Goal: Information Seeking & Learning: Learn about a topic

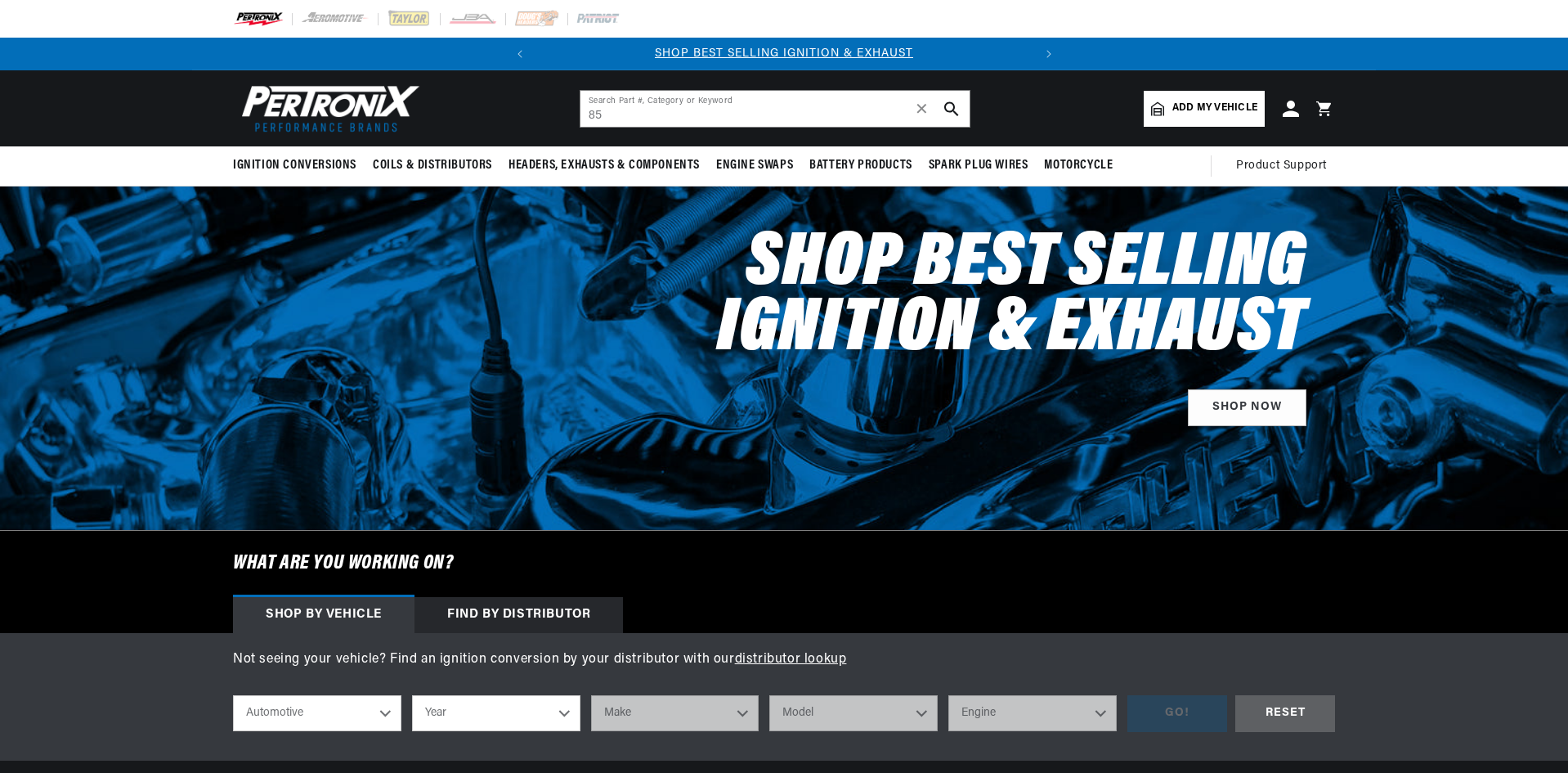
type input "8"
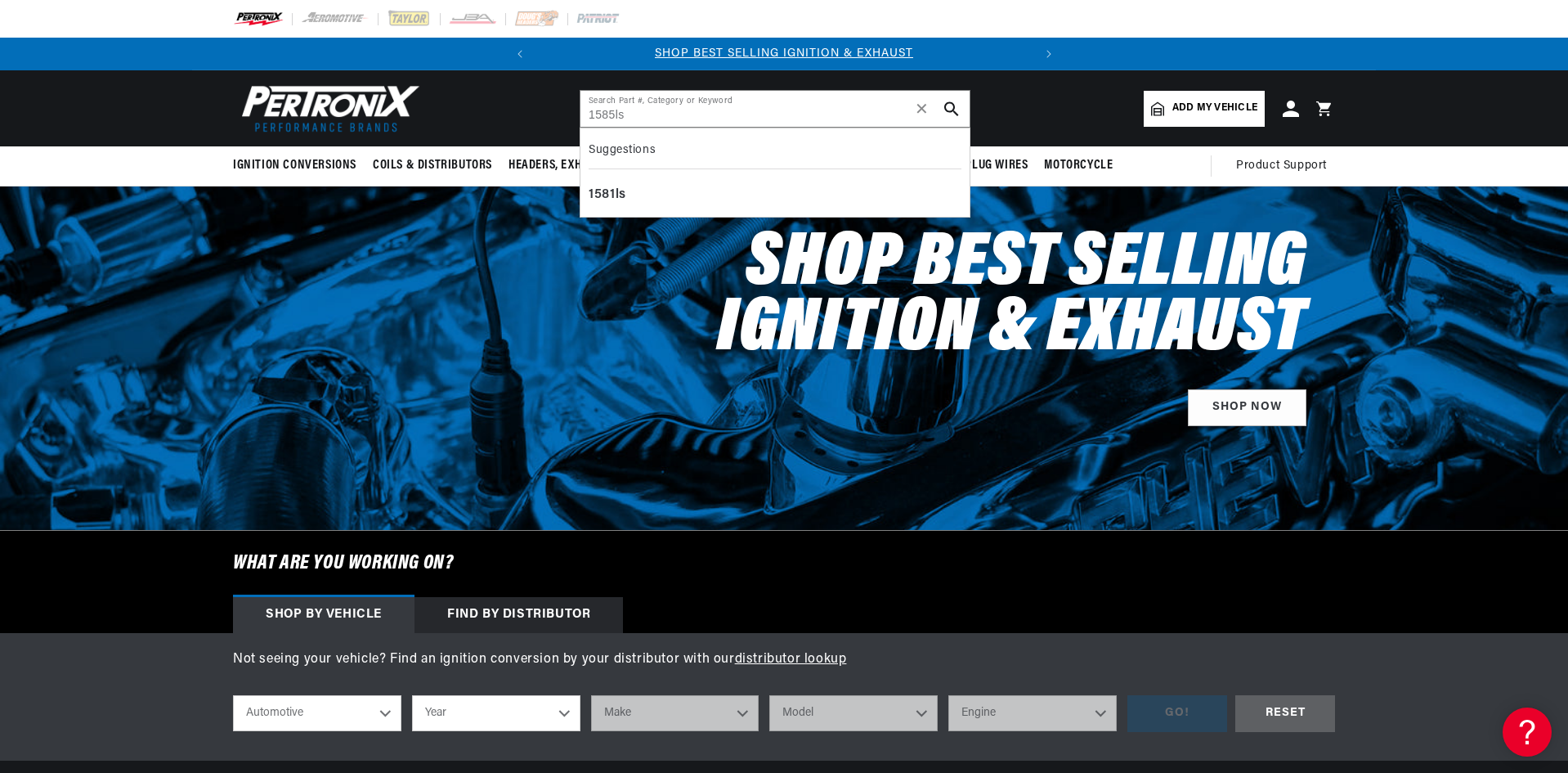
type input "1585ls"
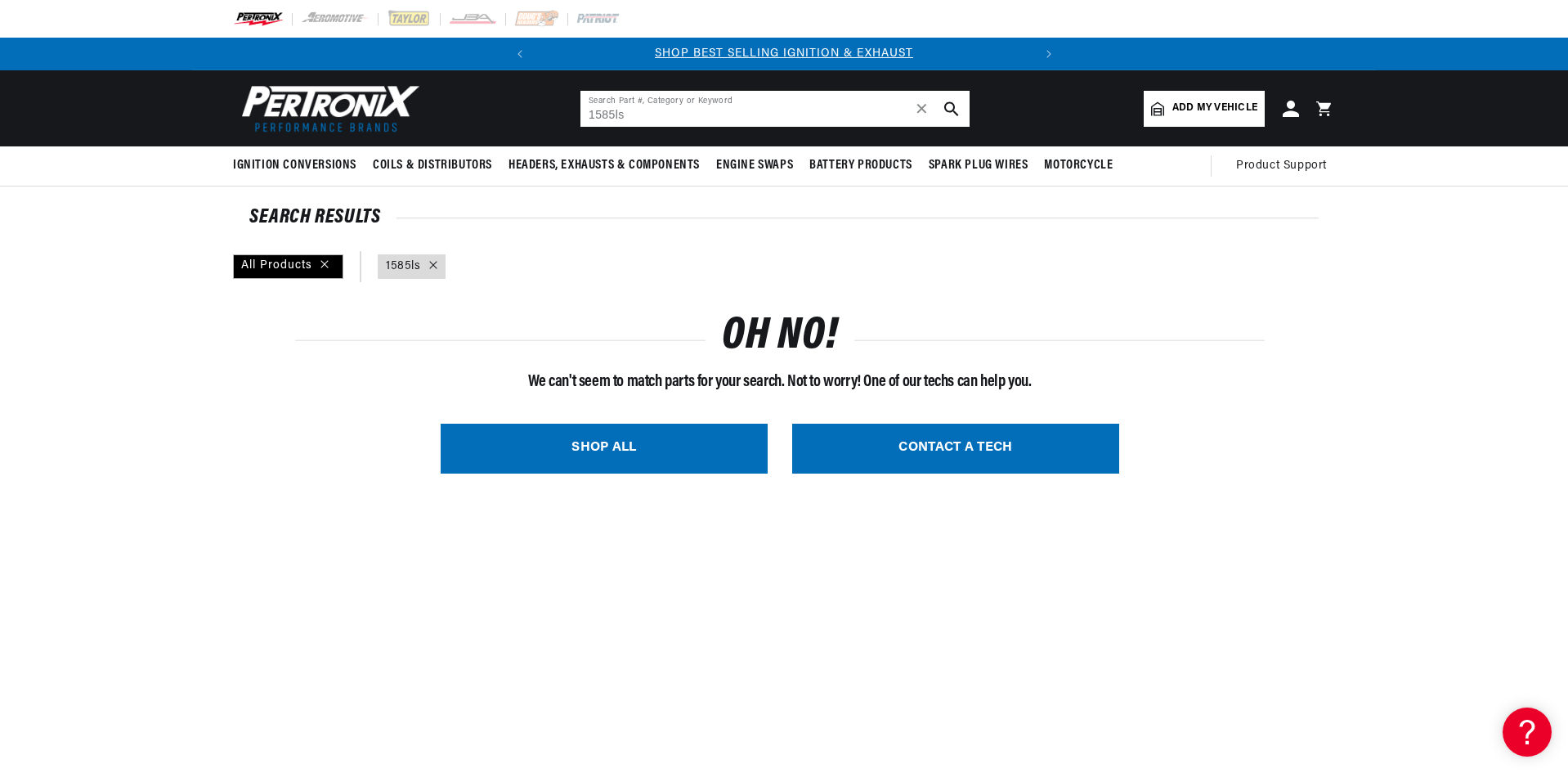
click at [600, 114] on input "1585ls" at bounding box center [775, 108] width 389 height 36
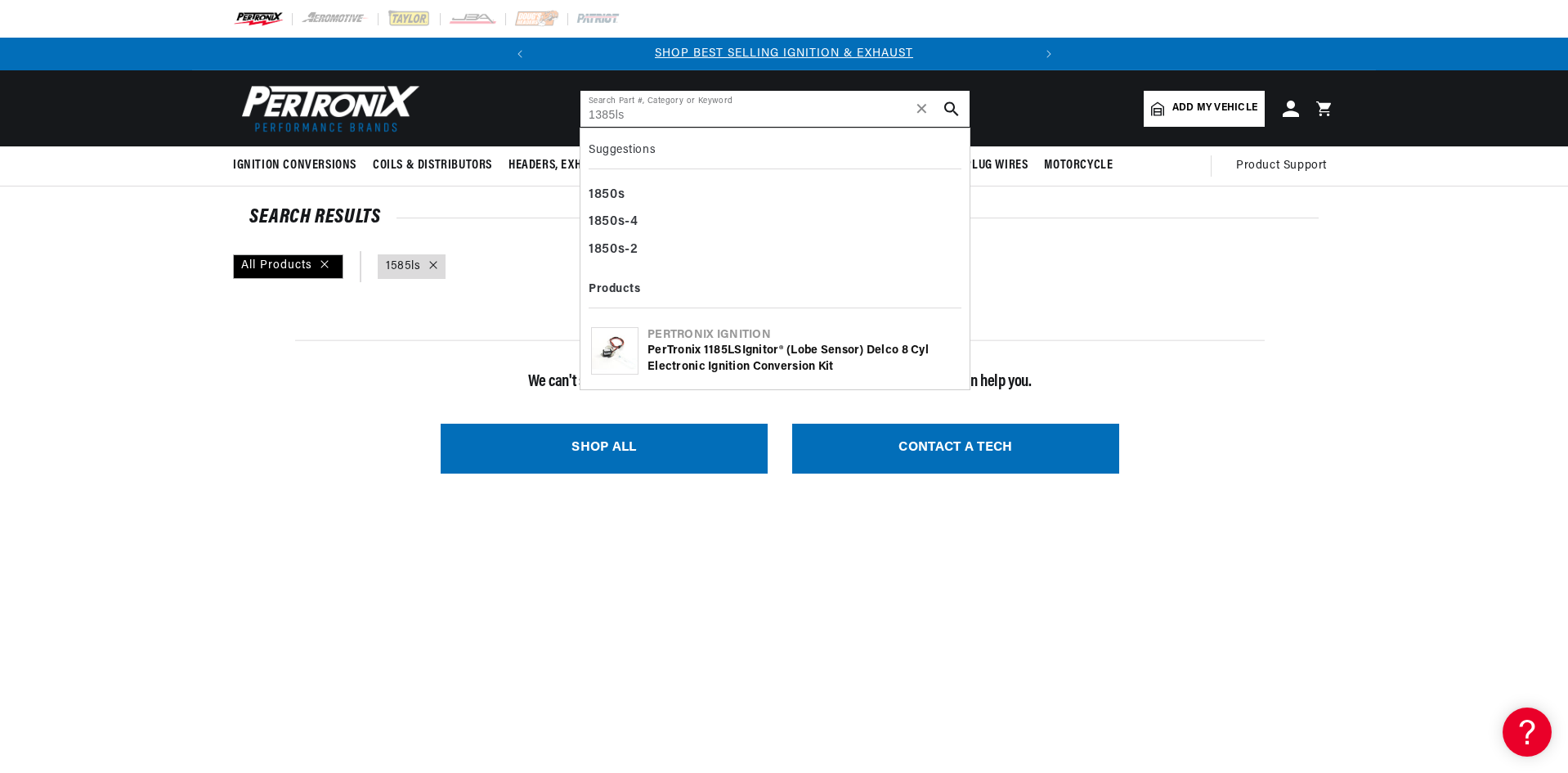
type input "1385ls"
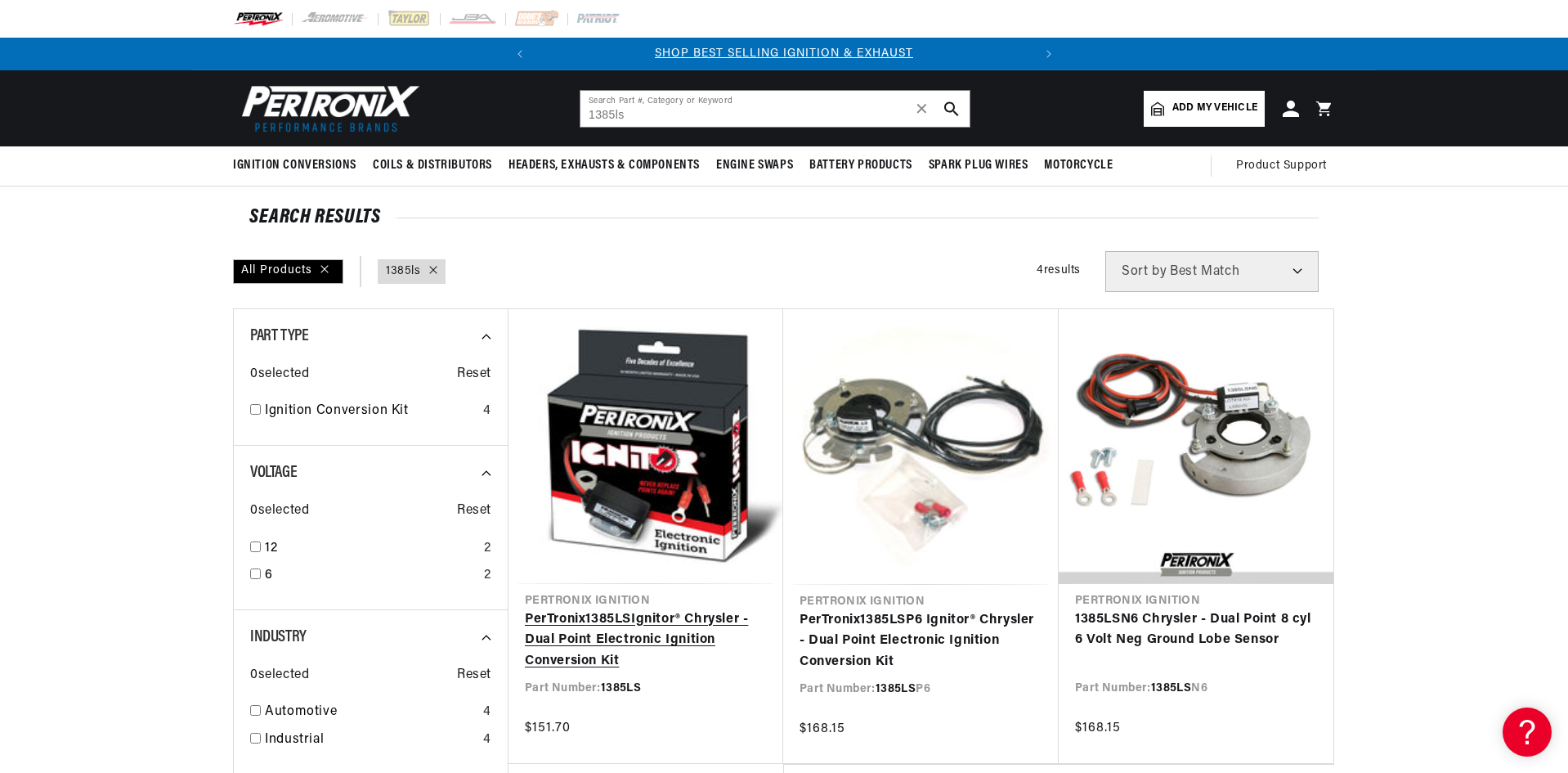
click at [629, 622] on link "PerTronix 1385LS Ignitor® Chrysler - Dual Point Electronic Ignition Conversion …" at bounding box center [646, 640] width 242 height 63
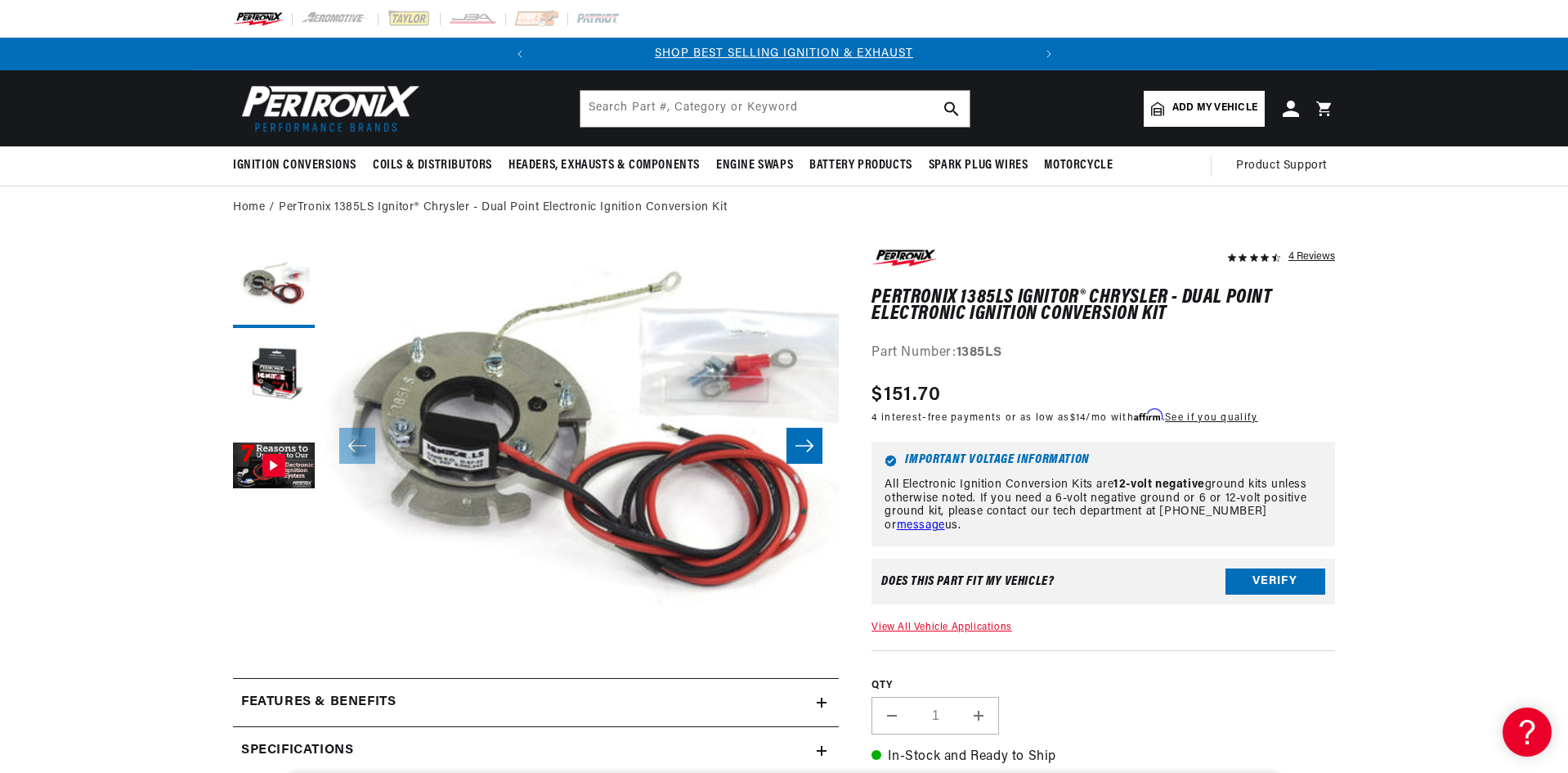
click at [271, 672] on button "Open media 1 in modal" at bounding box center [271, 672] width 0 height 0
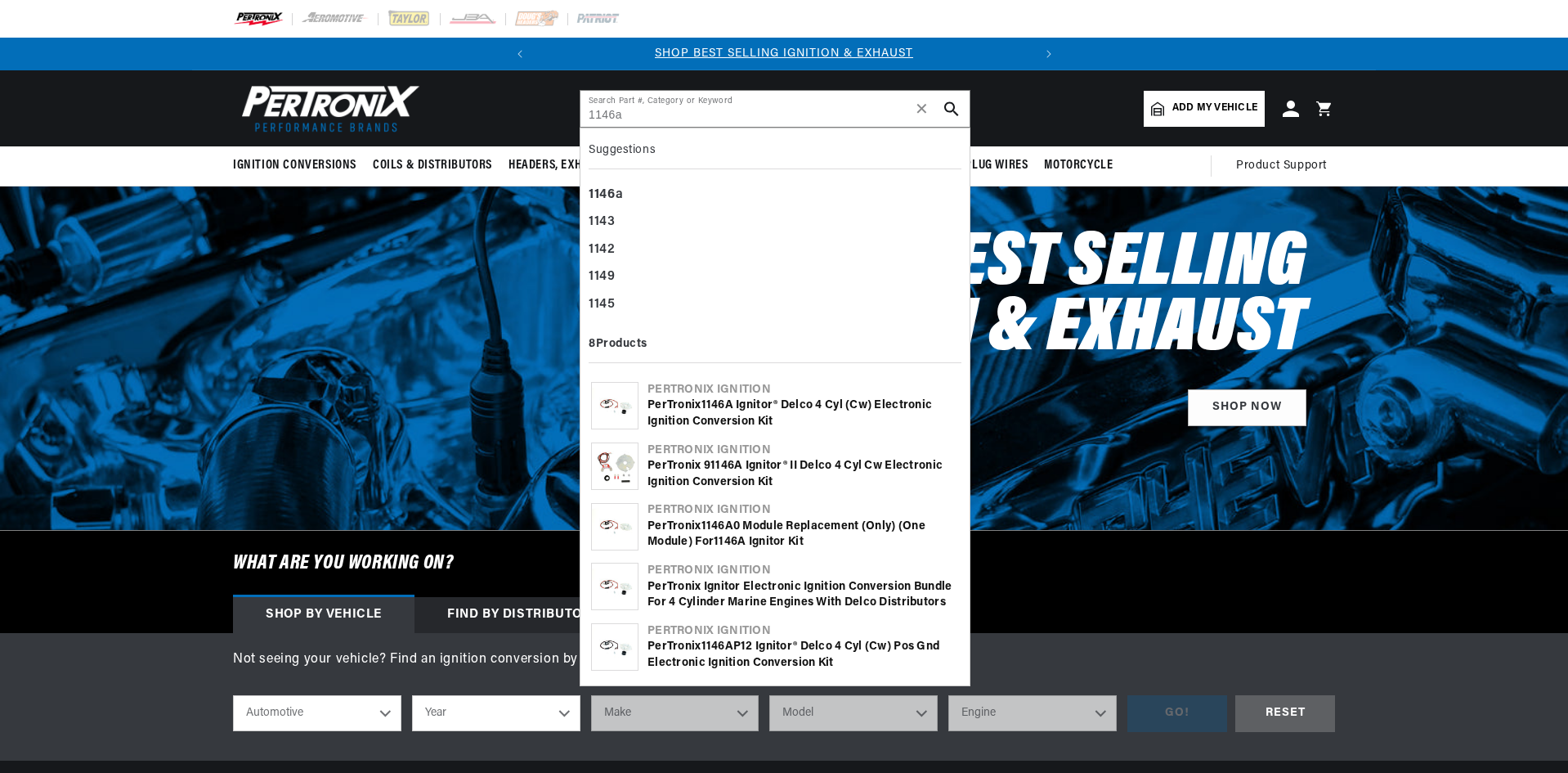
type input "1146a"
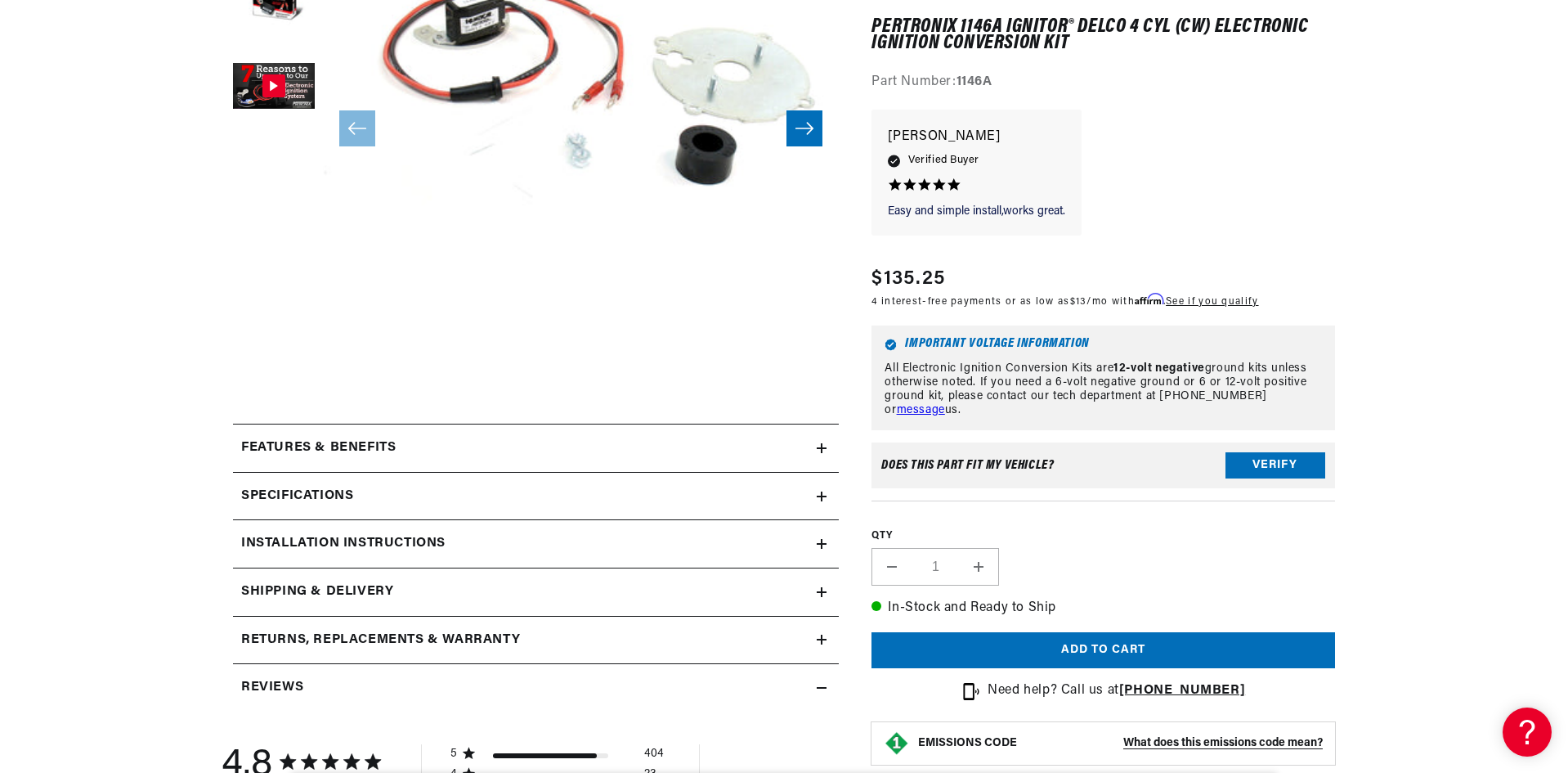
scroll to position [409, 0]
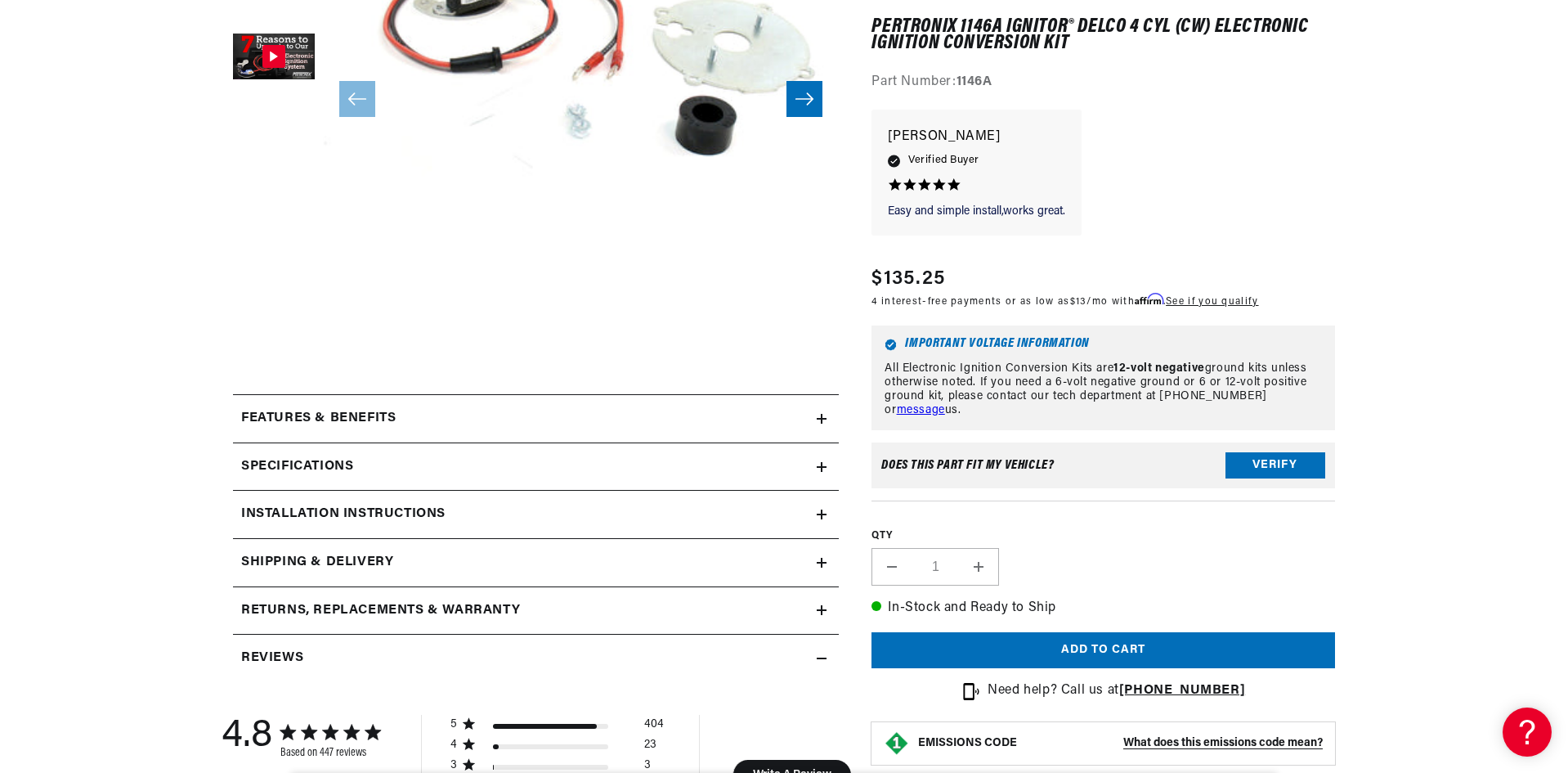
click at [566, 508] on div "Installation instructions" at bounding box center [524, 515] width 584 height 21
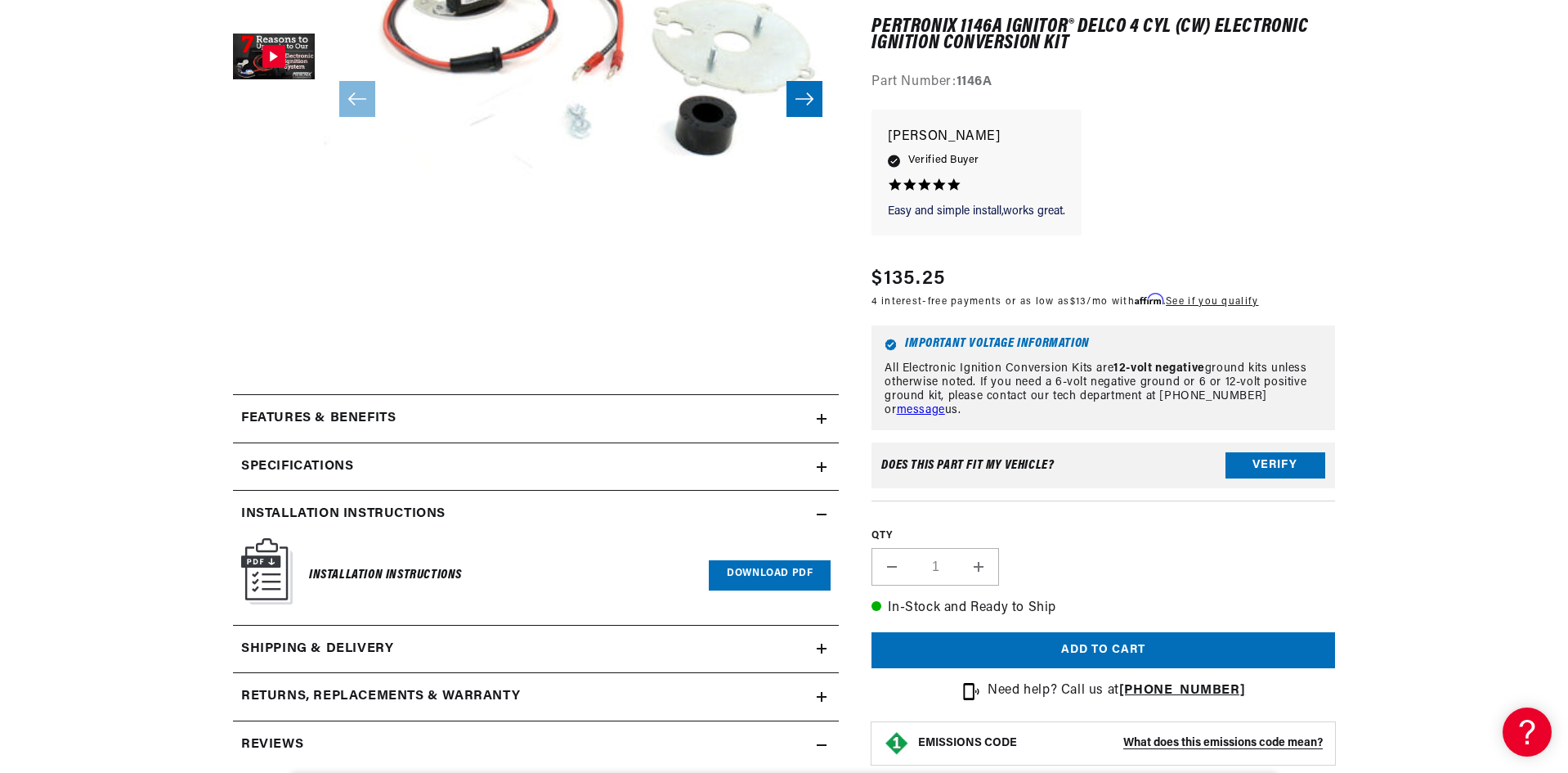
scroll to position [0, 495]
click at [725, 573] on link "Download PDF" at bounding box center [770, 576] width 122 height 30
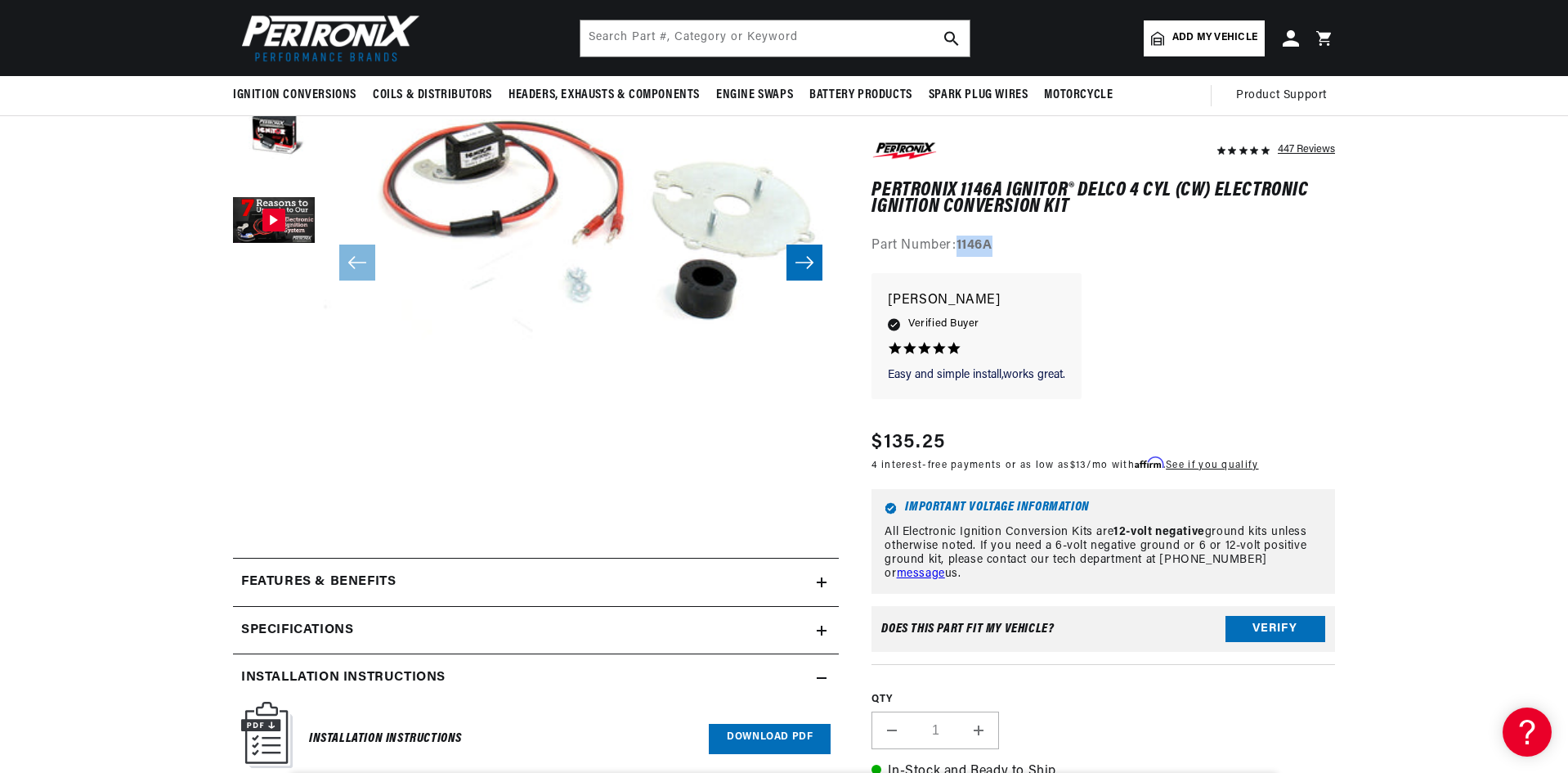
drag, startPoint x: 959, startPoint y: 244, endPoint x: 1000, endPoint y: 244, distance: 41.0
click at [1000, 244] on div "Part Number: 1146A" at bounding box center [1103, 247] width 463 height 21
click at [721, 36] on input "text" at bounding box center [775, 38] width 389 height 36
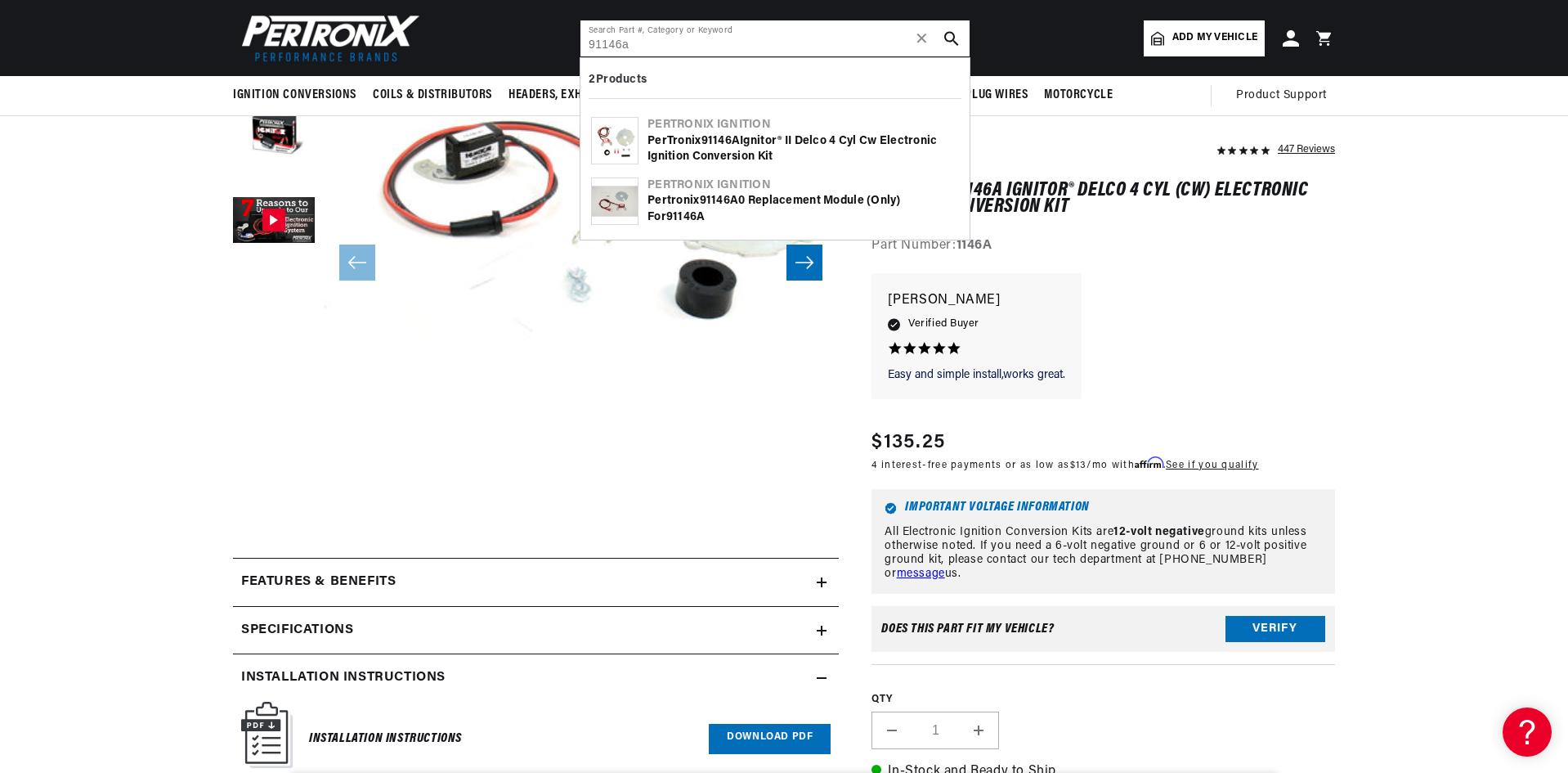
type input "91146a"
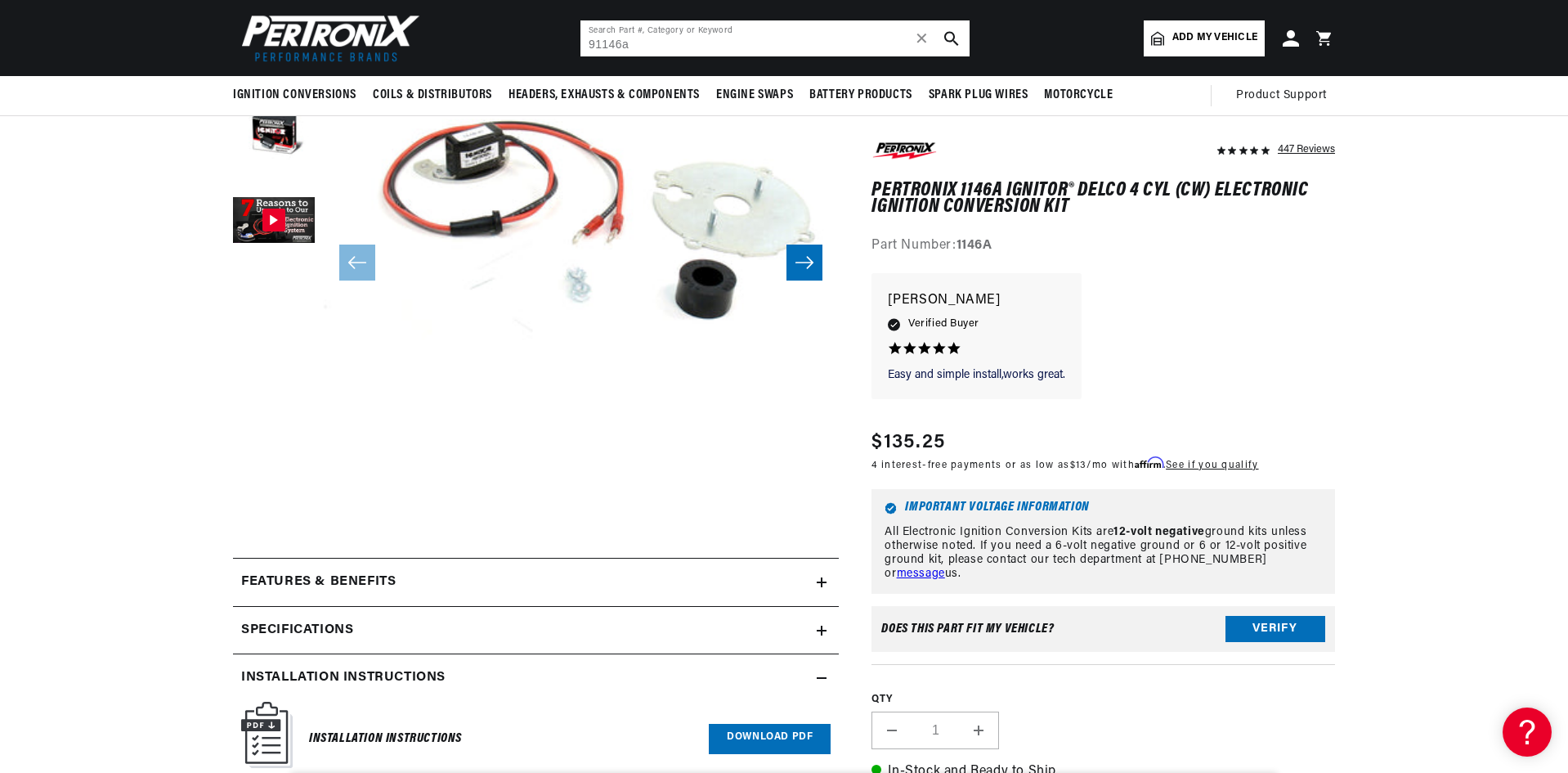
scroll to position [0, 495]
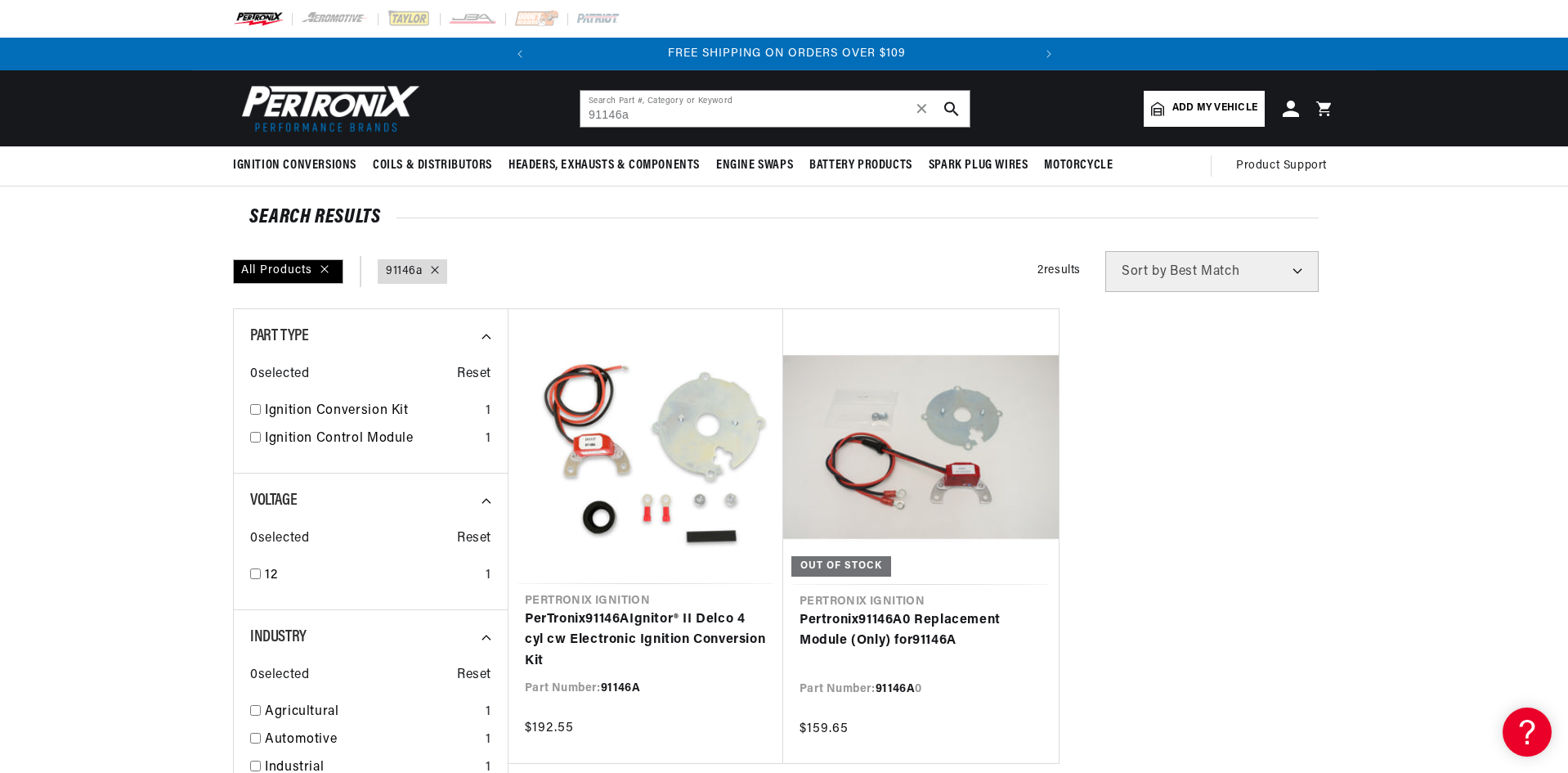
scroll to position [0, 495]
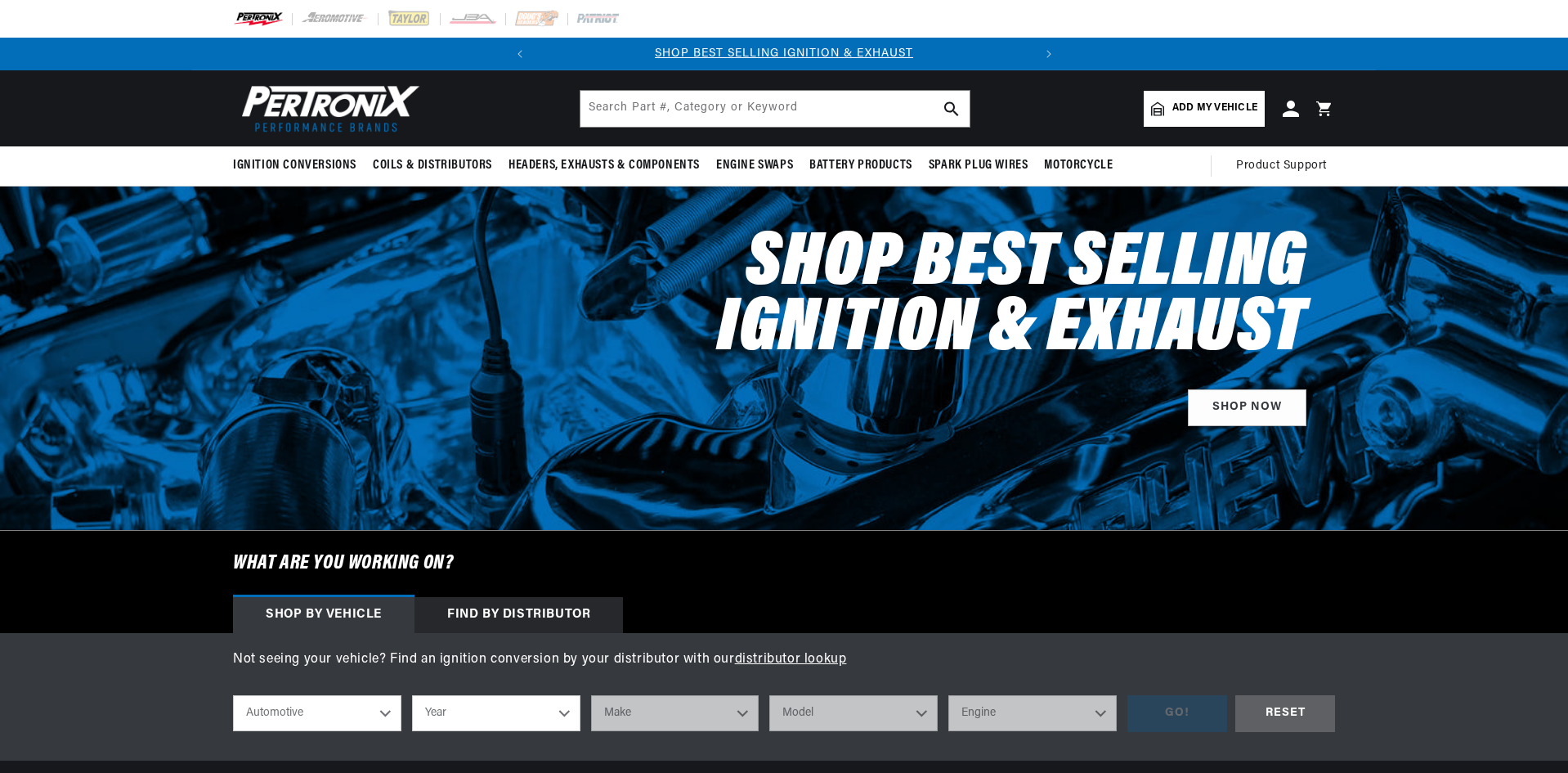
click at [707, 113] on input "text" at bounding box center [775, 108] width 389 height 36
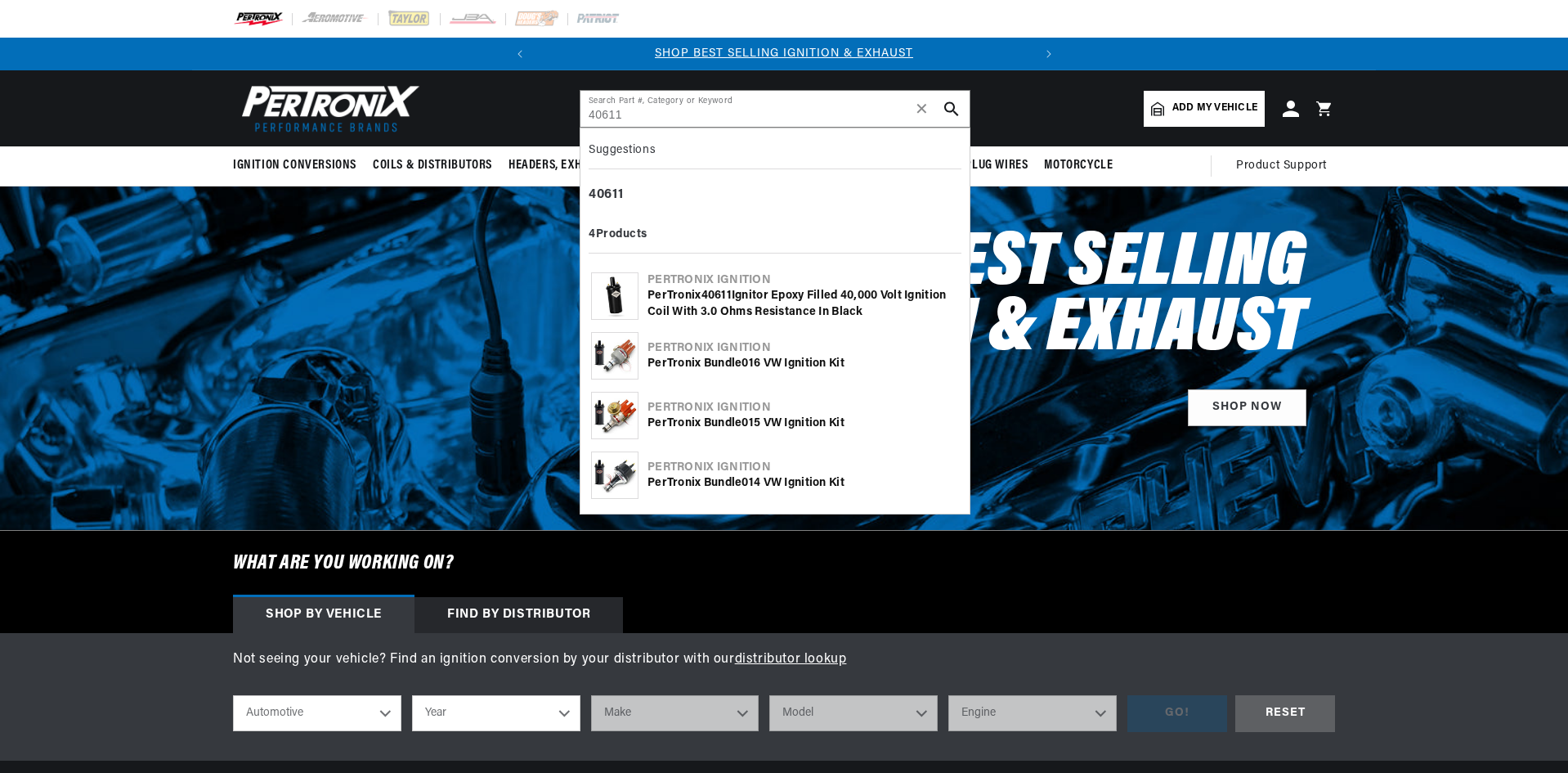
type input "40611"
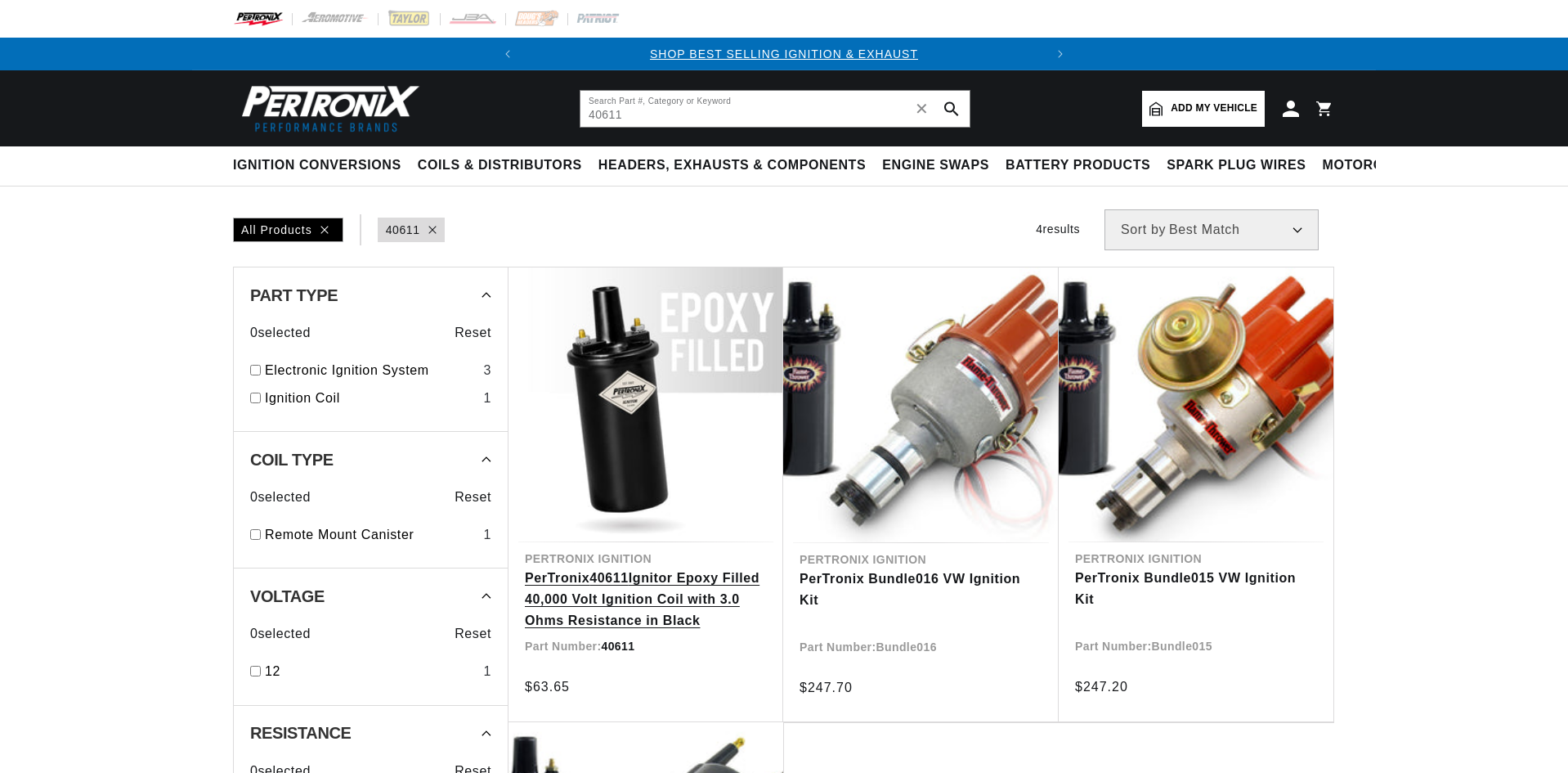
click at [621, 598] on link "PerTronix 40611 Ignitor Epoxy Filled 40,000 Volt Ignition Coil with 3.0 Ohms Re…" at bounding box center [646, 598] width 242 height 63
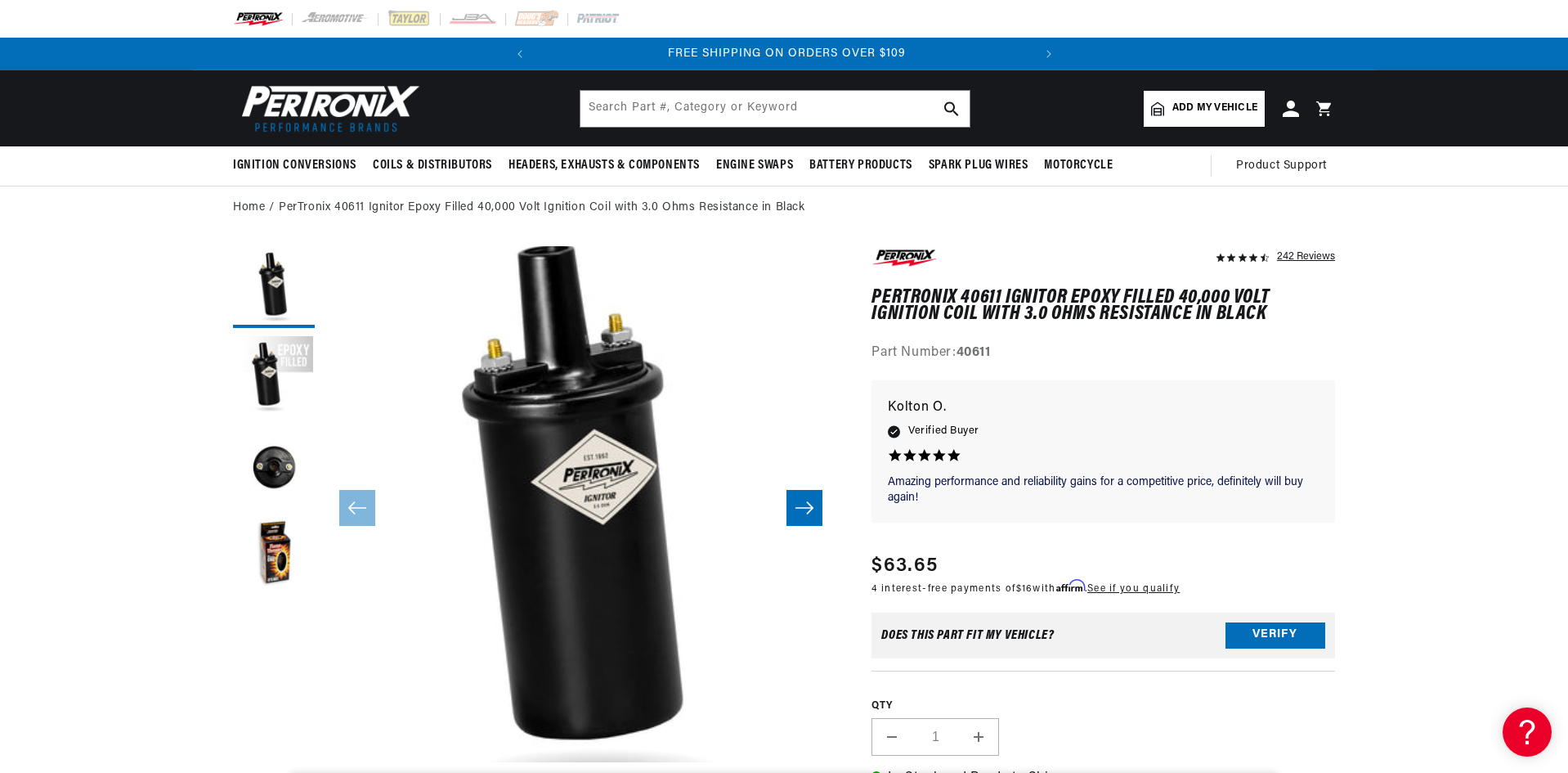
scroll to position [0, 495]
click at [640, 107] on input "text" at bounding box center [775, 108] width 389 height 36
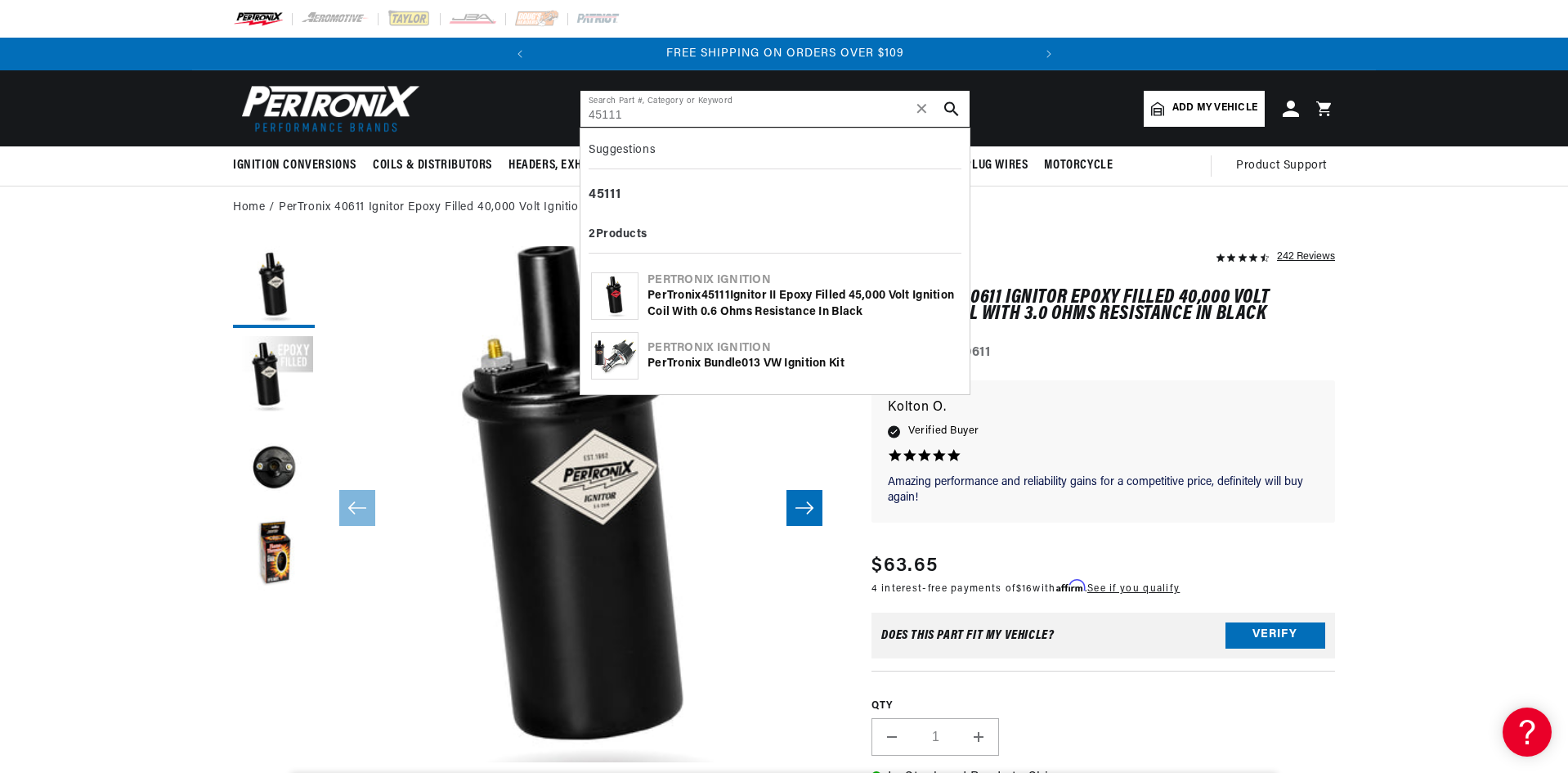
type input "45111"
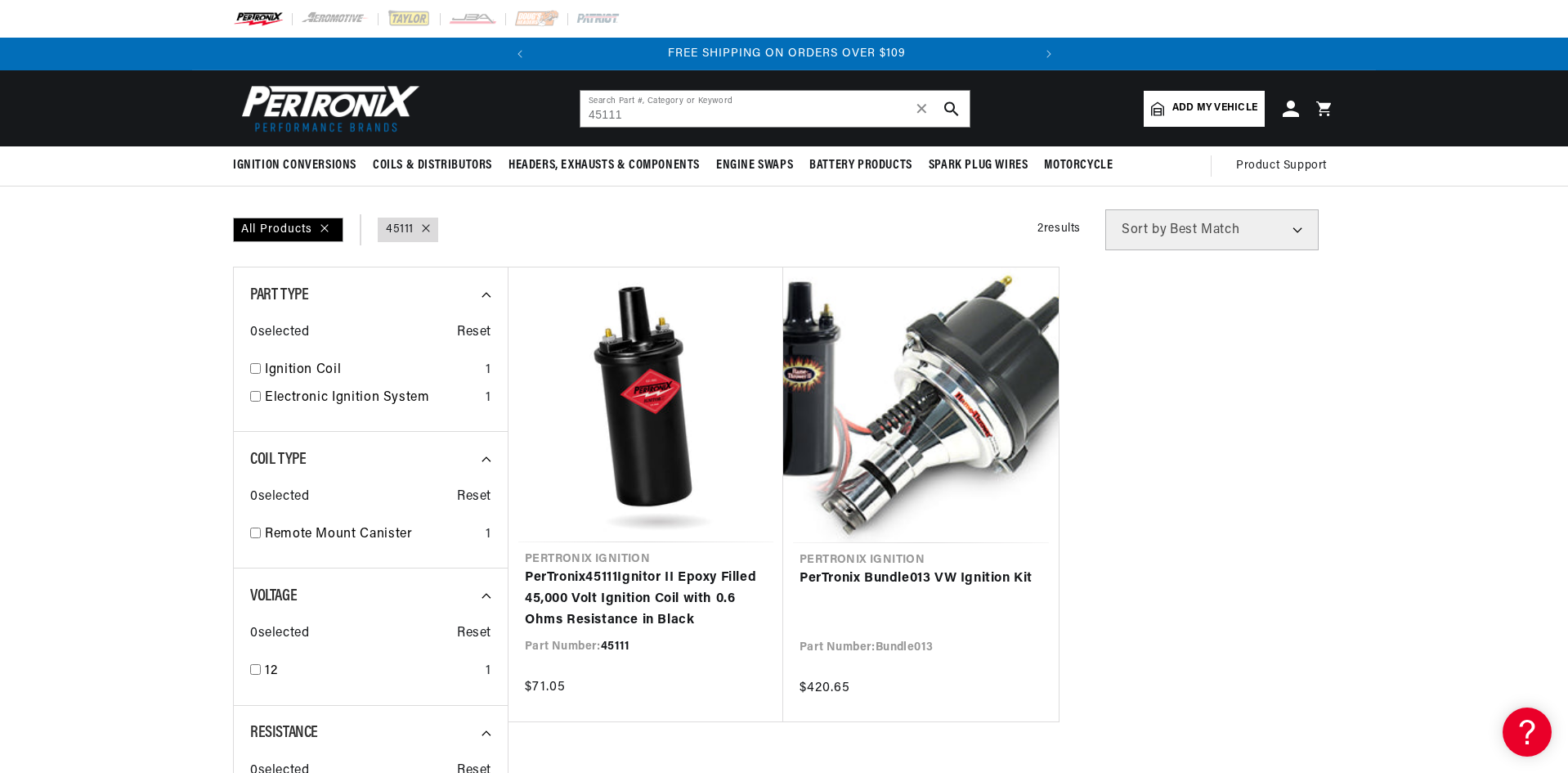
scroll to position [0, 495]
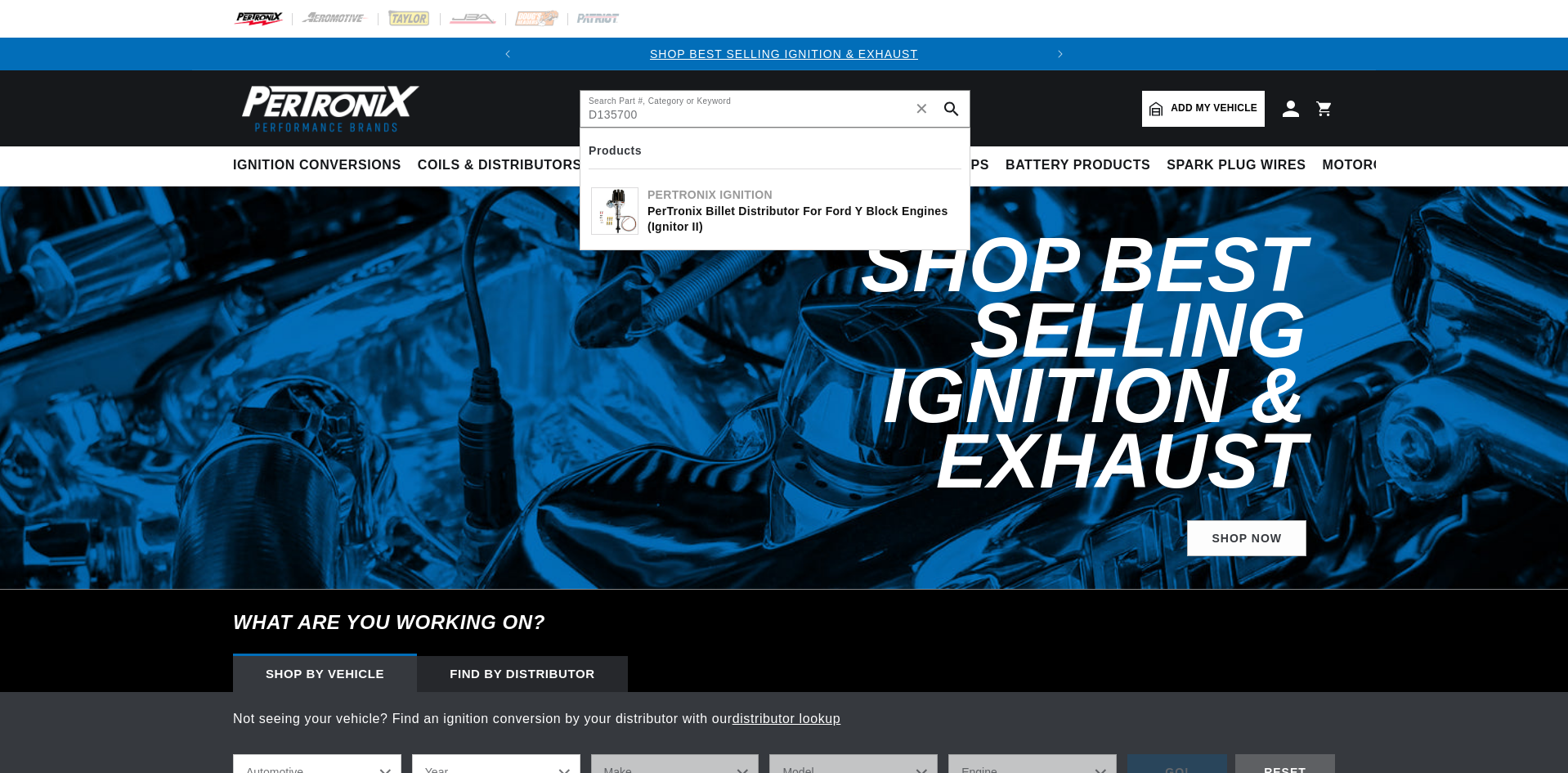
type input "D135700"
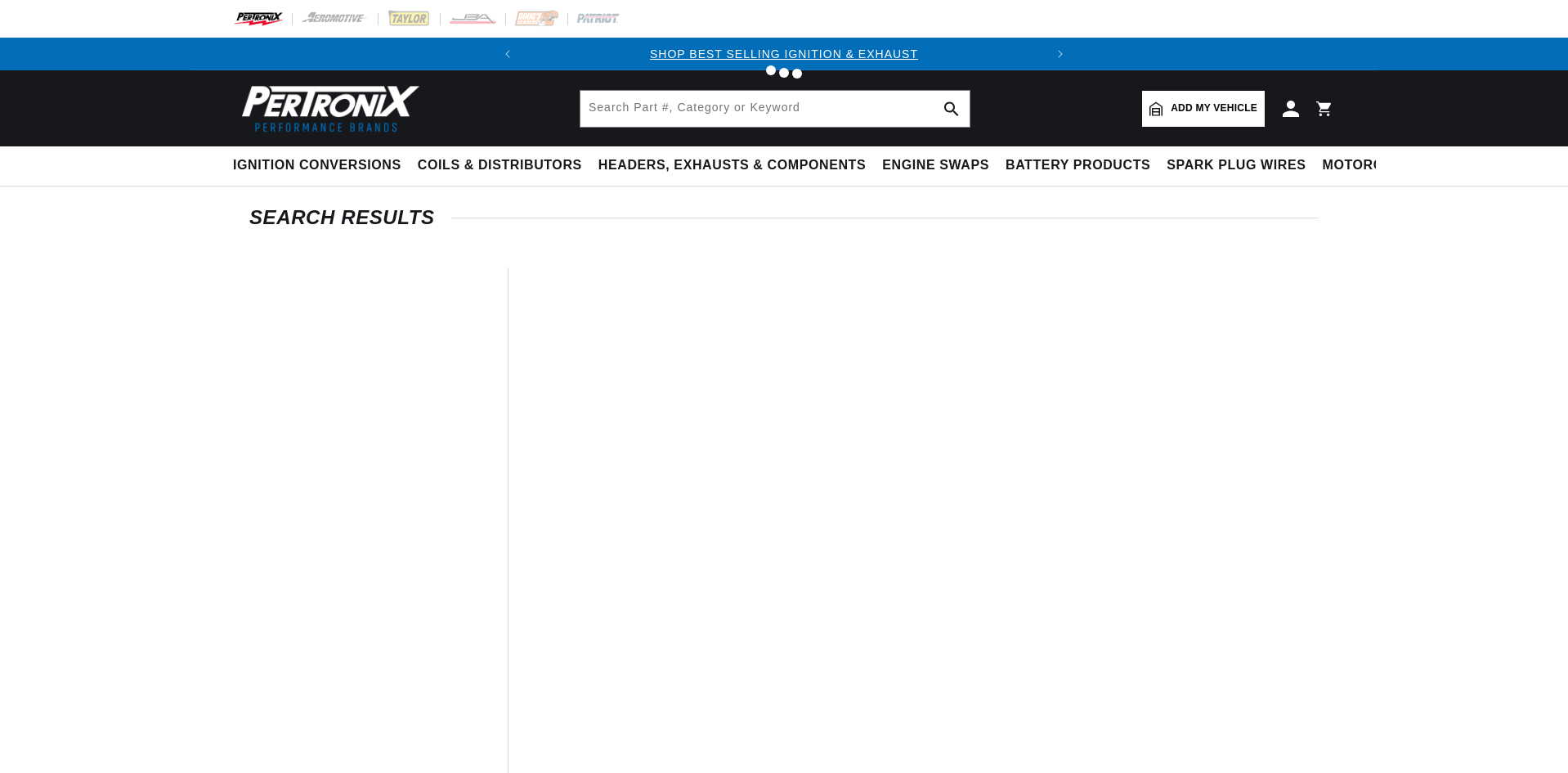
type input "D135700"
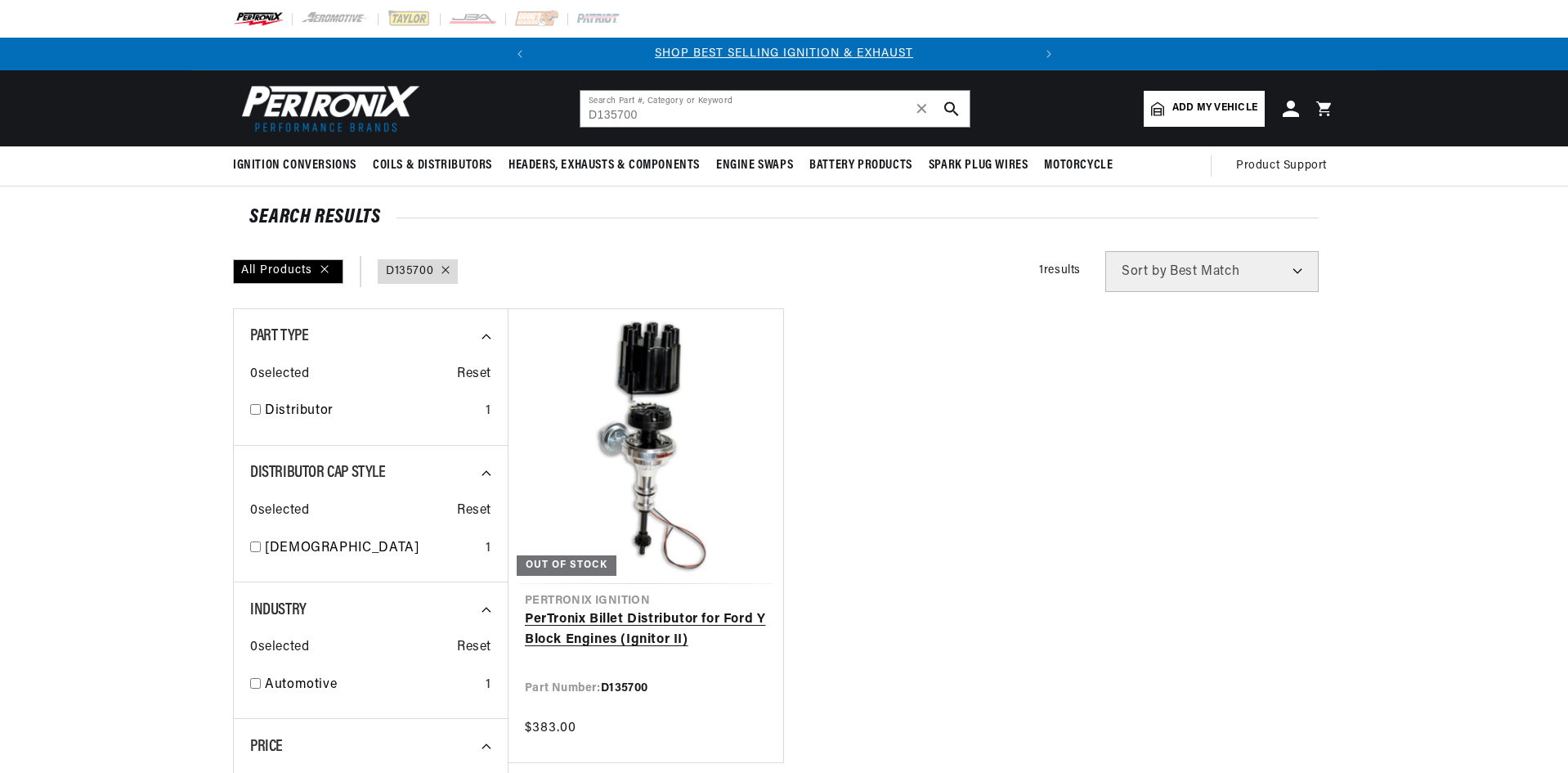
click at [655, 631] on link "PerTronix Billet Distributor for Ford Y Block Engines (Ignitor II)" at bounding box center [646, 629] width 242 height 41
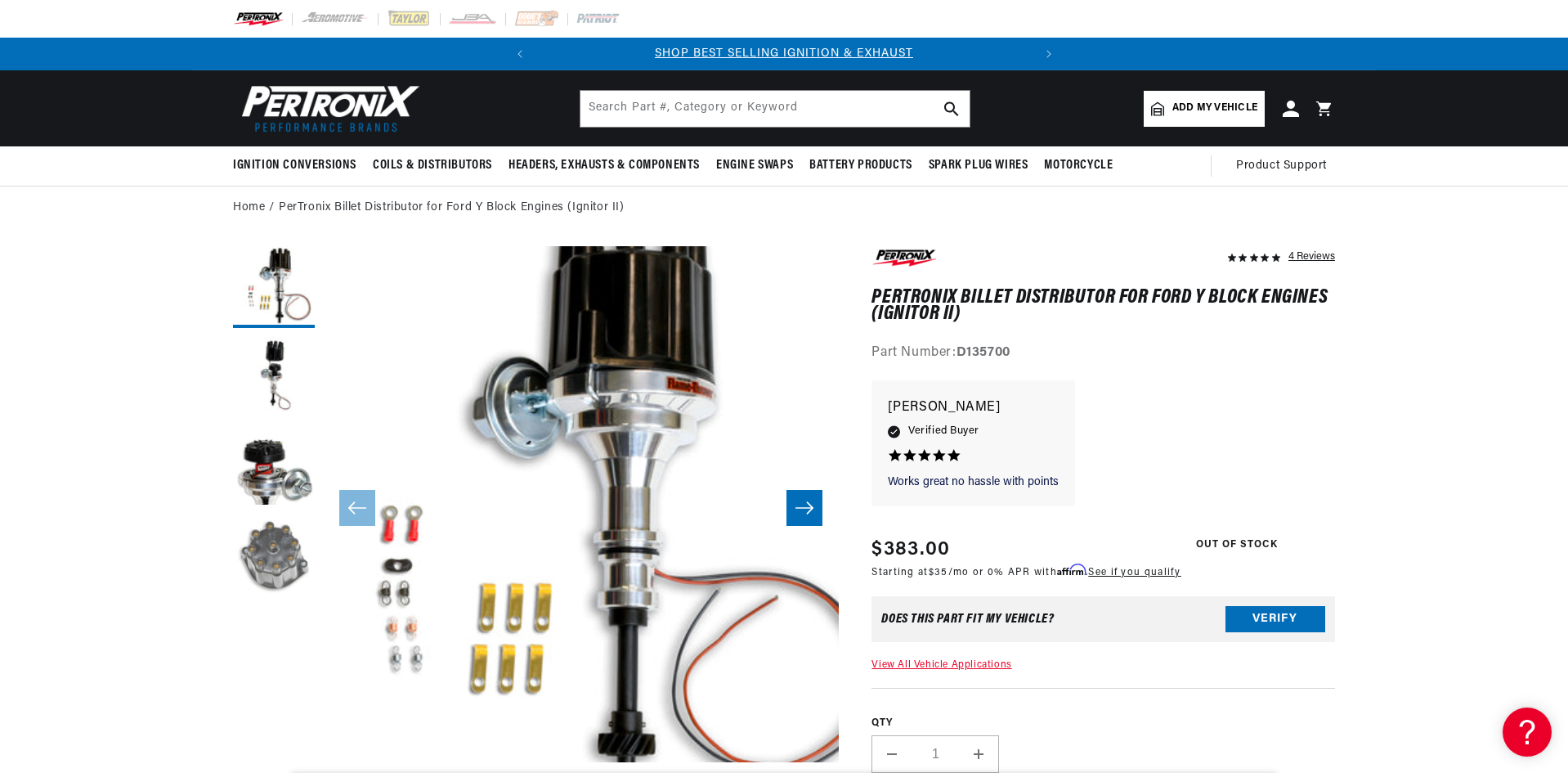
click at [277, 554] on button "Load image 4 in gallery view" at bounding box center [273, 557] width 82 height 82
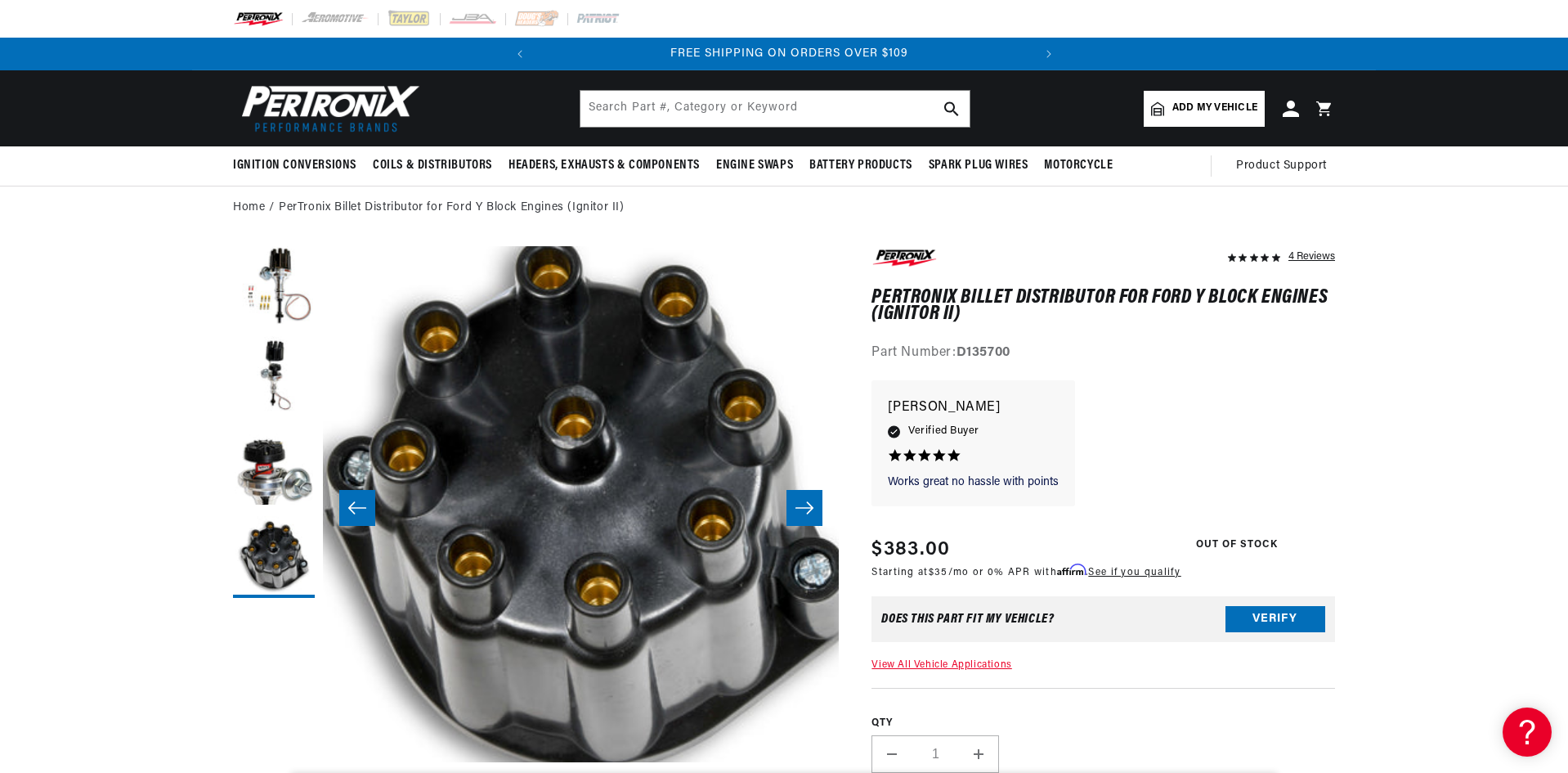
scroll to position [0, 495]
click at [272, 473] on button "Load image 3 in gallery view" at bounding box center [273, 466] width 82 height 82
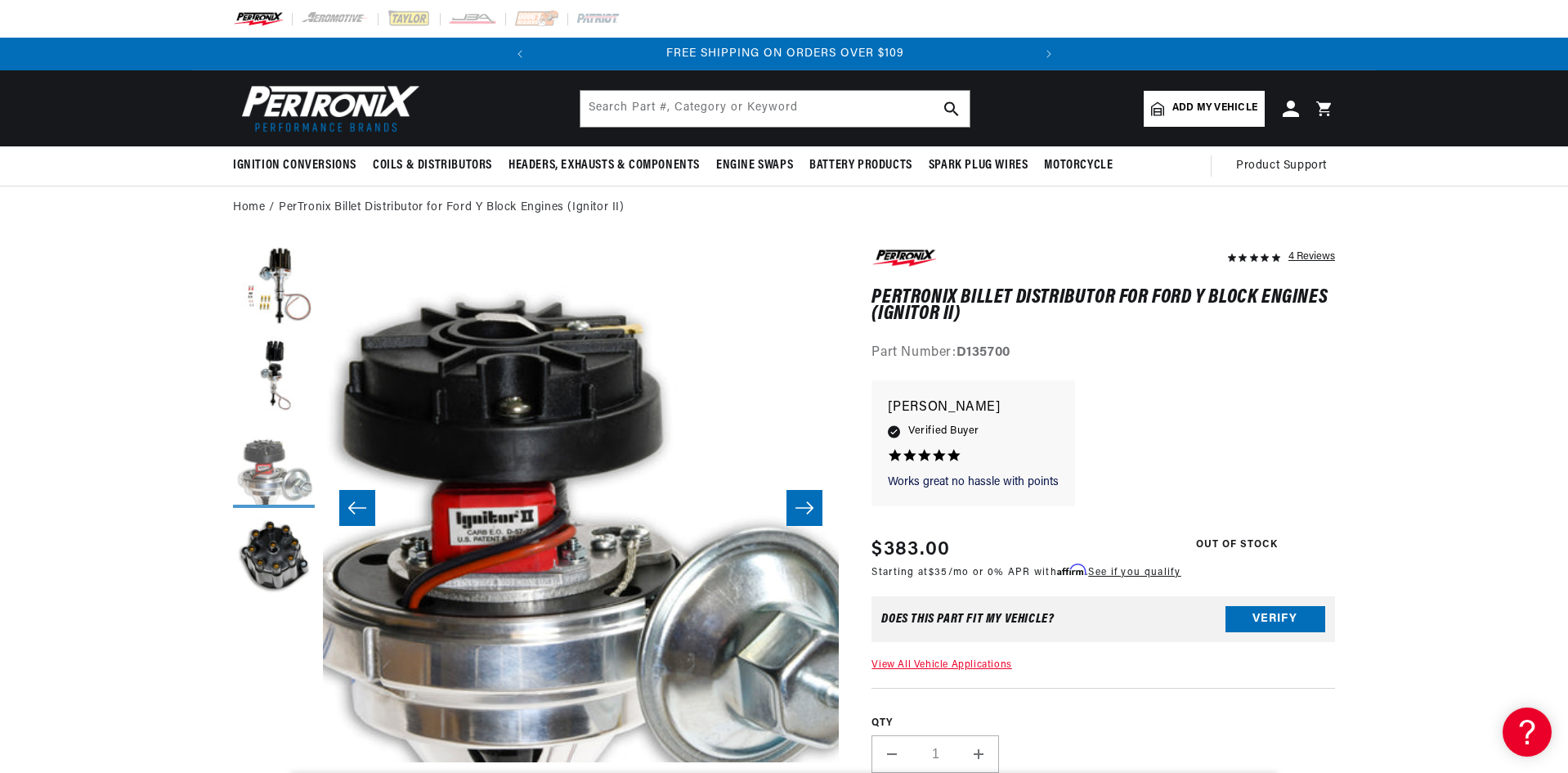
scroll to position [0, 1032]
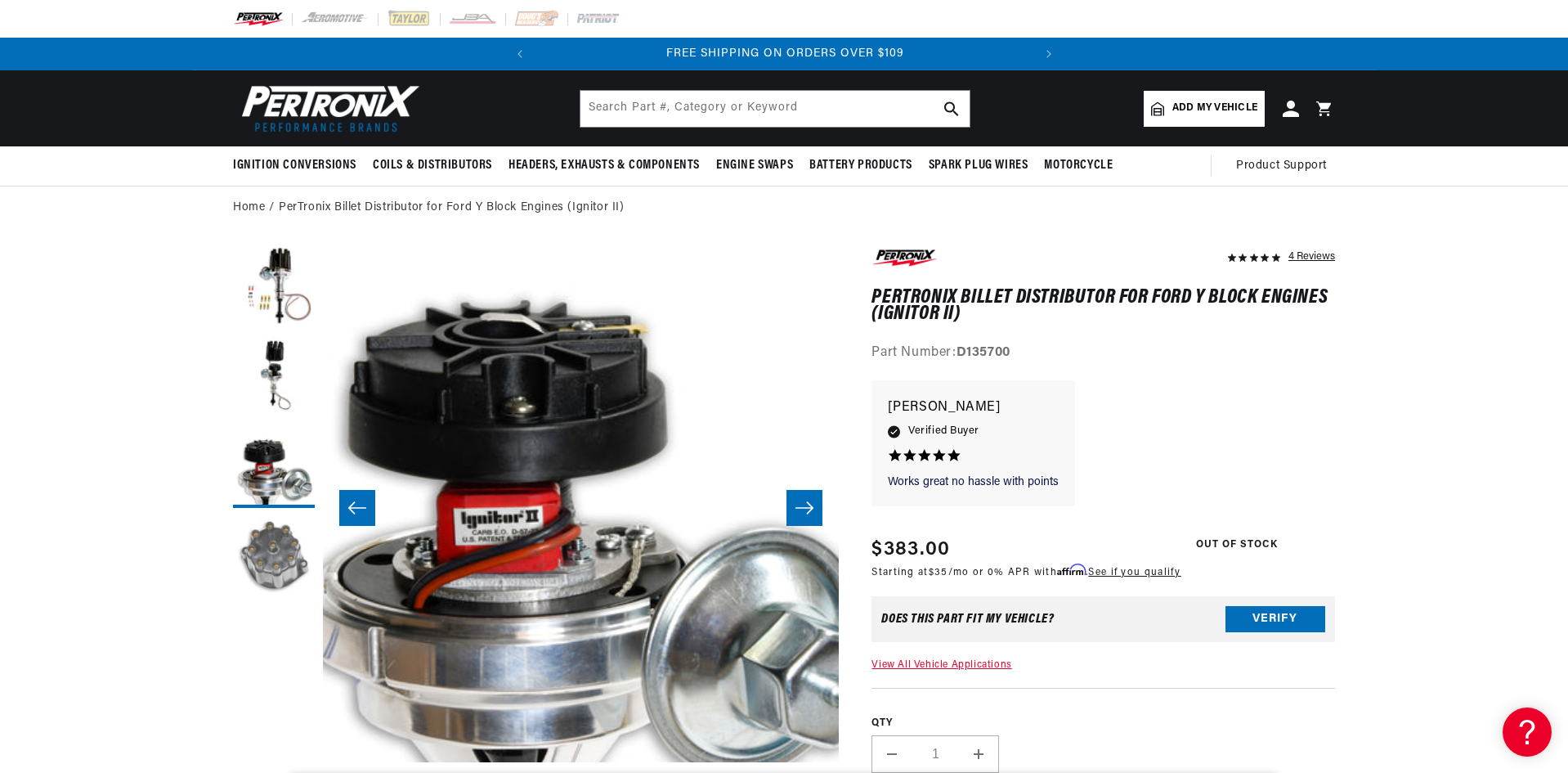
click at [279, 544] on button "Load image 4 in gallery view" at bounding box center [273, 557] width 82 height 82
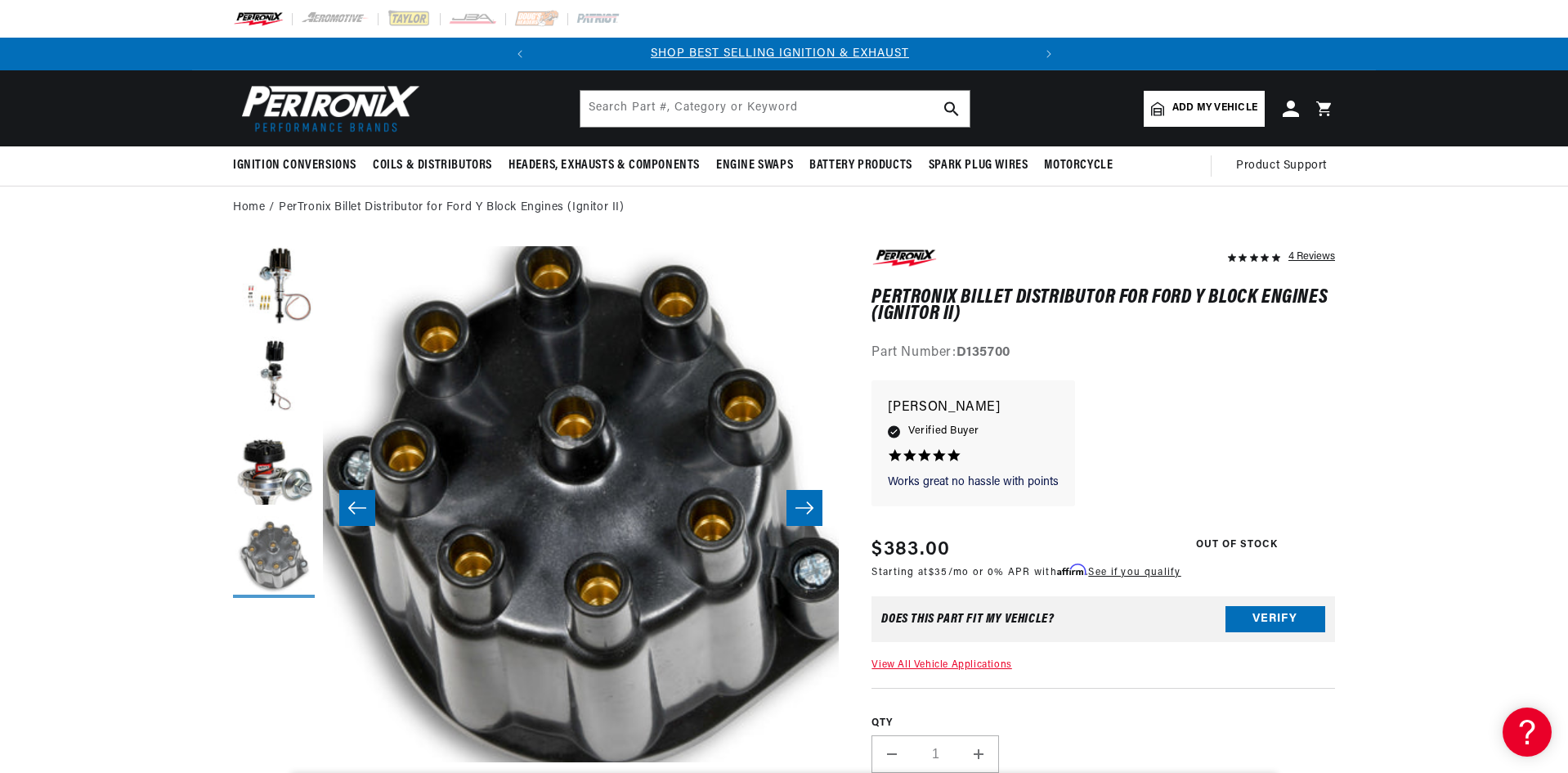
scroll to position [0, 0]
click at [285, 283] on button "Load image 1 in gallery view" at bounding box center [273, 286] width 82 height 82
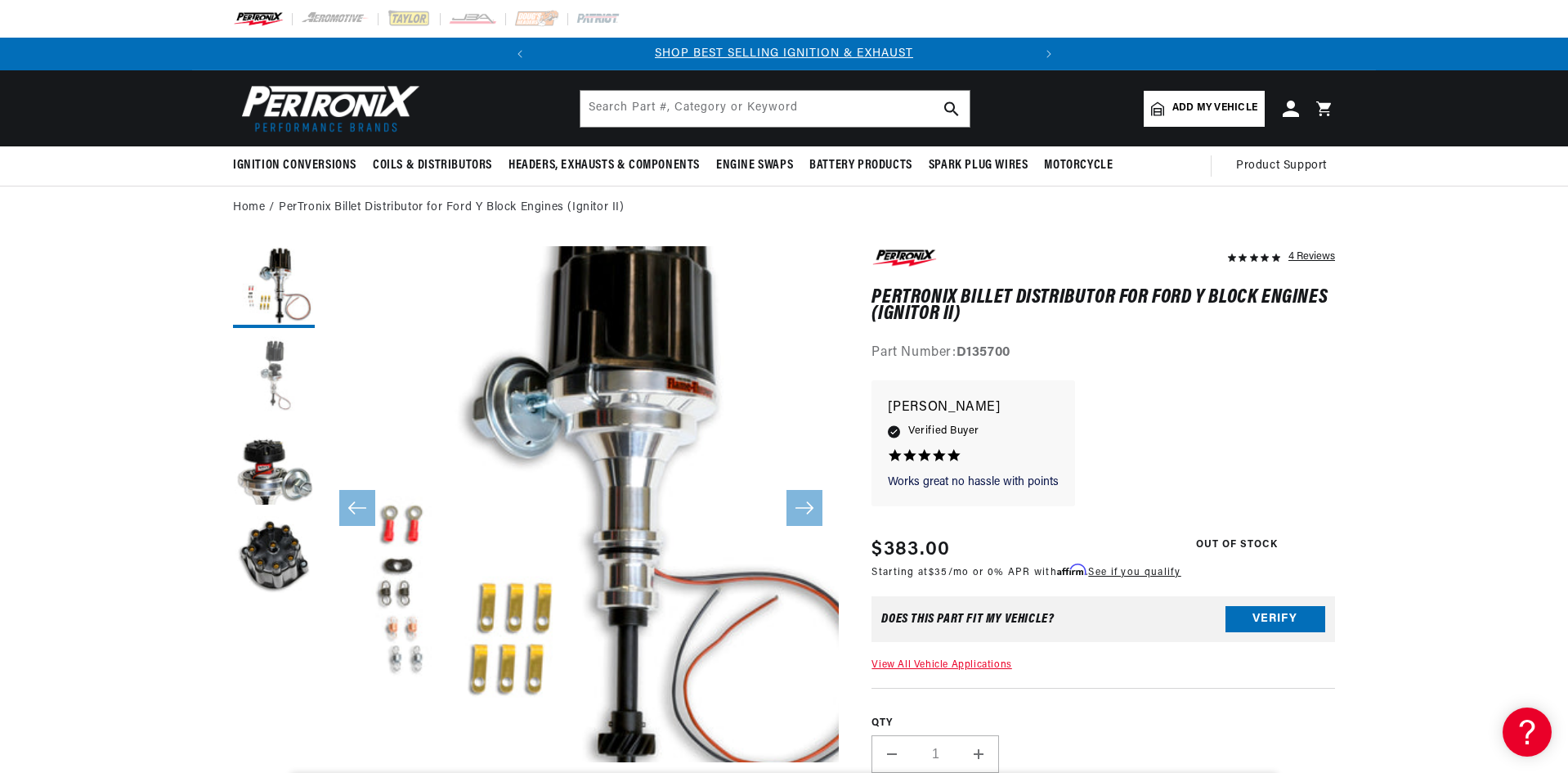
click at [271, 389] on button "Load image 2 in gallery view" at bounding box center [273, 376] width 82 height 82
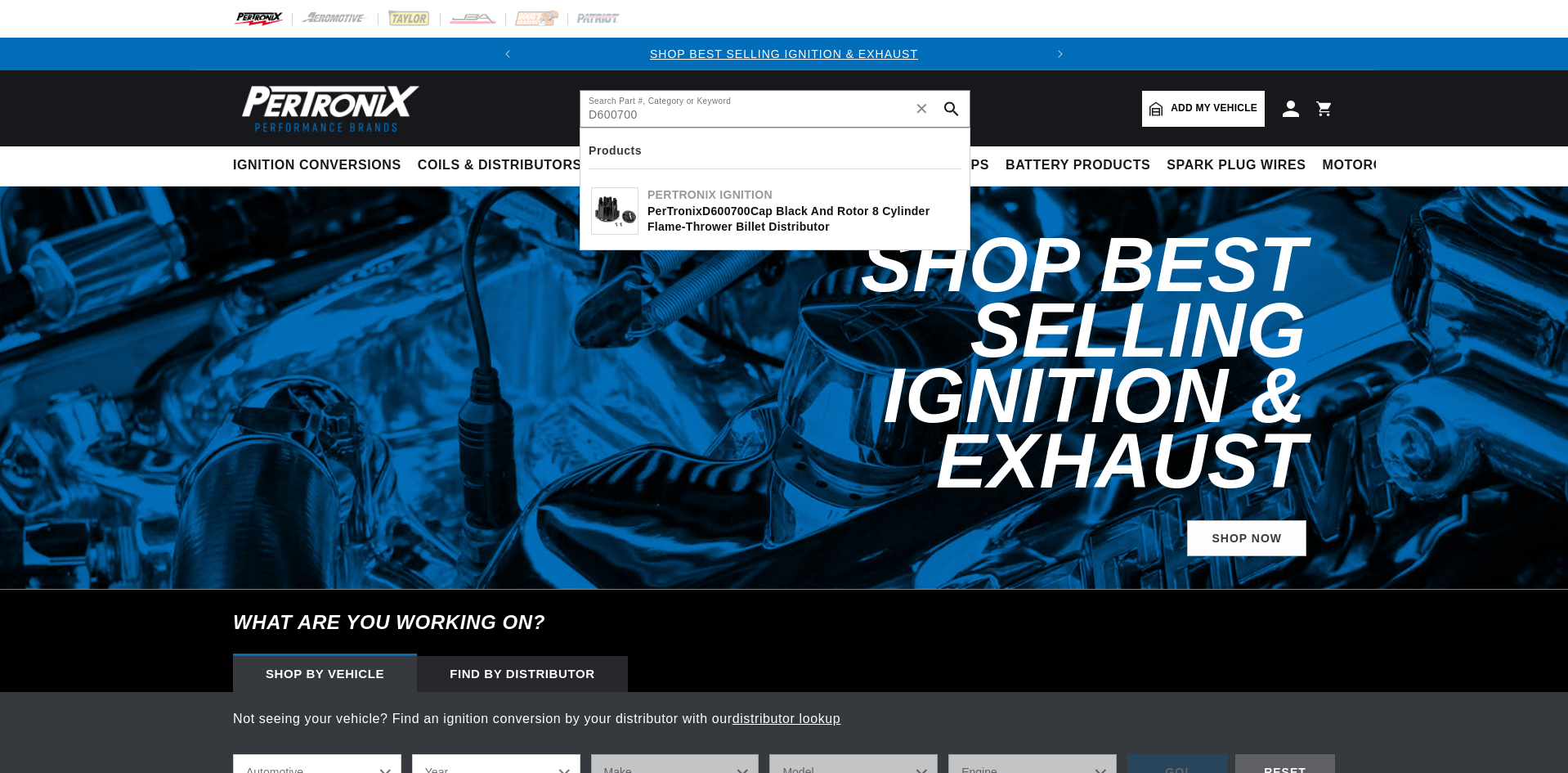
type input "D600700"
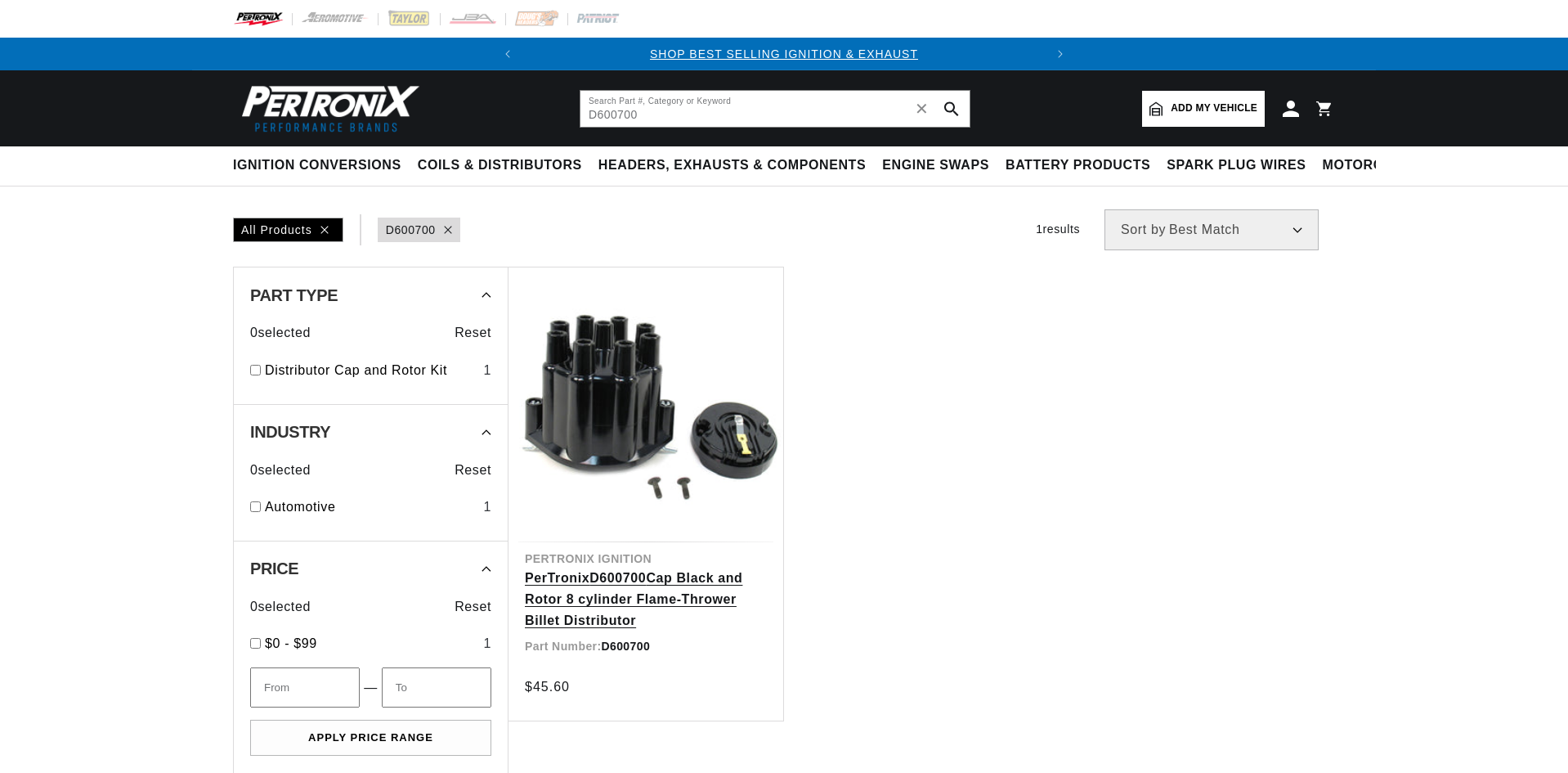
click at [640, 606] on link "PerTronix D600700 Cap Black and Rotor 8 cylinder Flame-Thrower Billet Distribut…" at bounding box center [646, 598] width 242 height 63
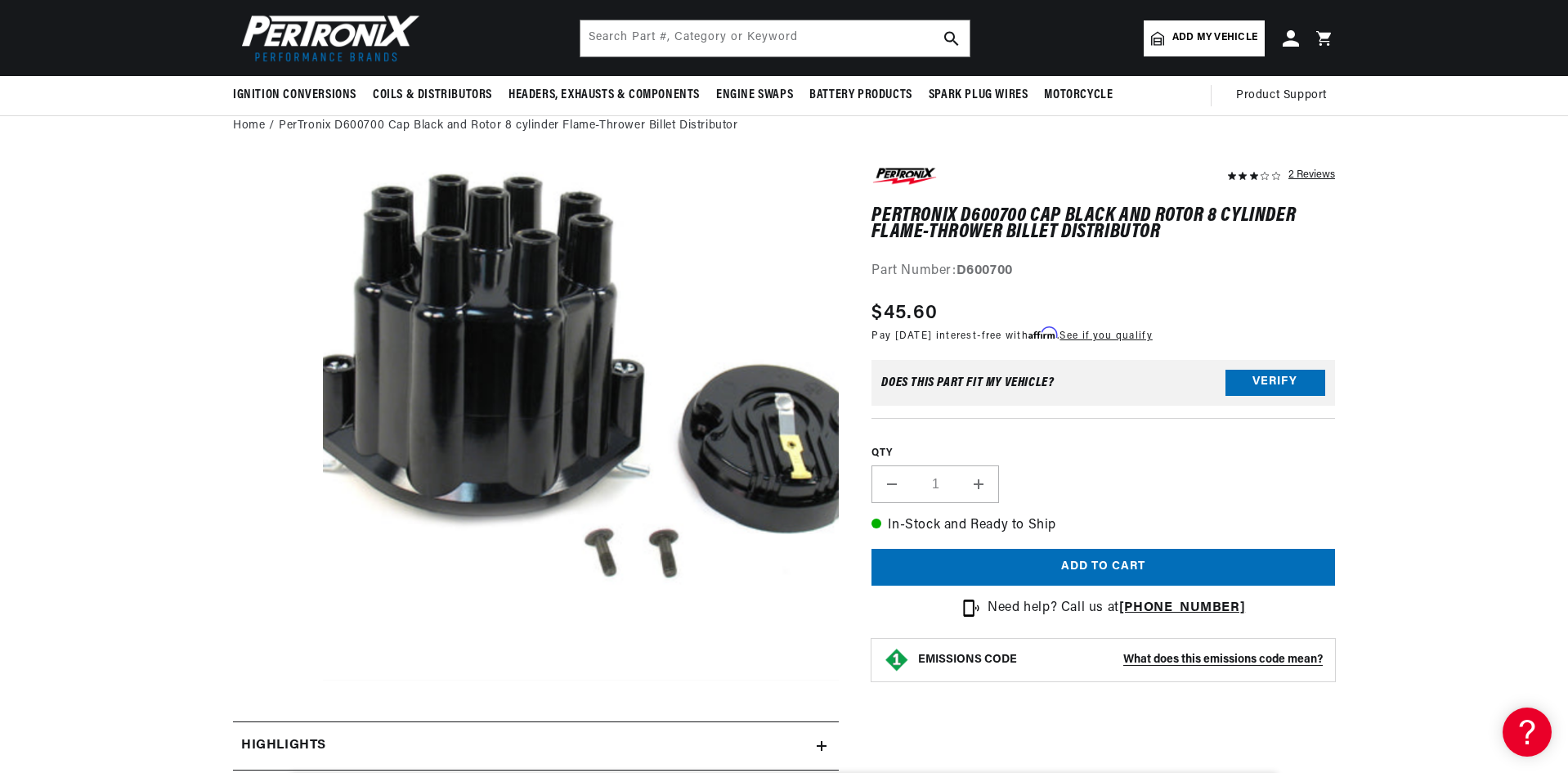
scroll to position [0, 495]
